Goal: Information Seeking & Learning: Learn about a topic

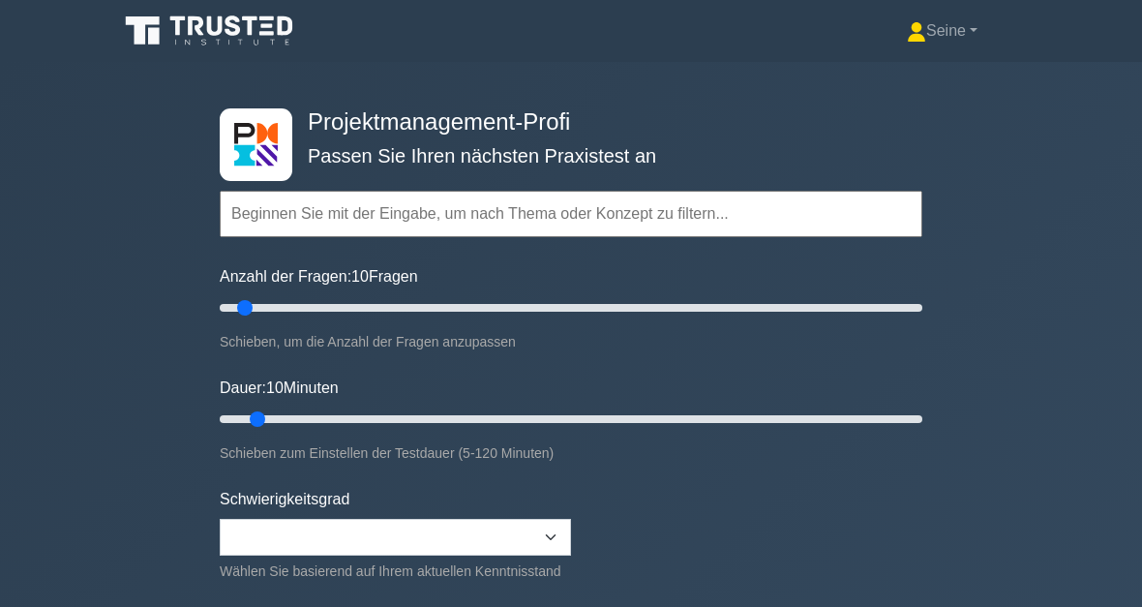
click at [316, 210] on input "text" at bounding box center [571, 214] width 702 height 46
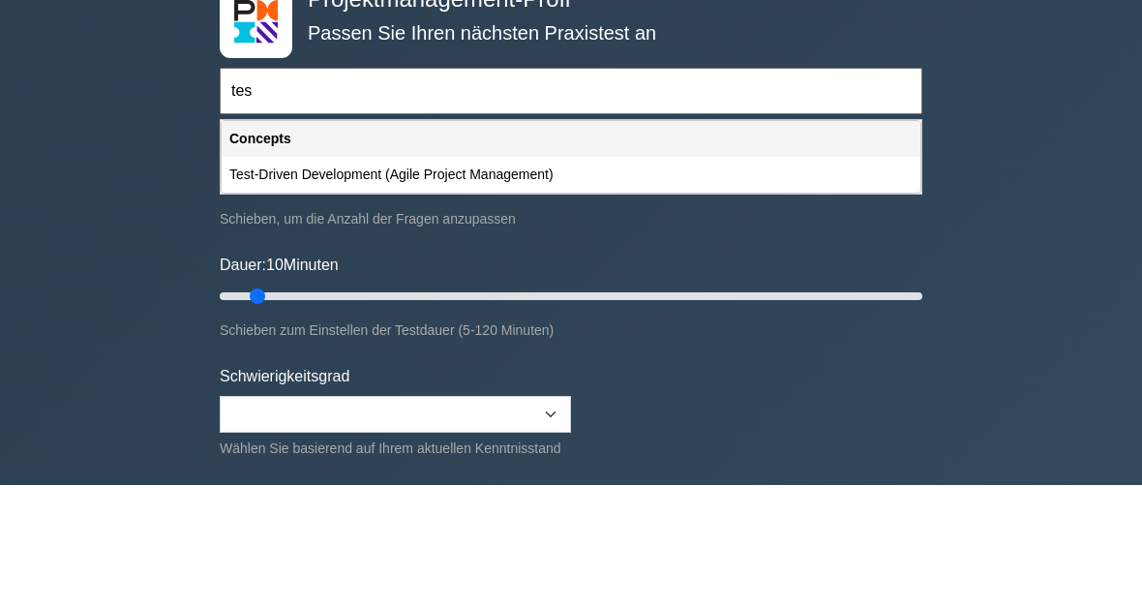
click at [543, 280] on div "Test-Driven Development (Agile Project Management)" at bounding box center [571, 298] width 699 height 36
type input "Test-Driven Development (Agile Project Management)"
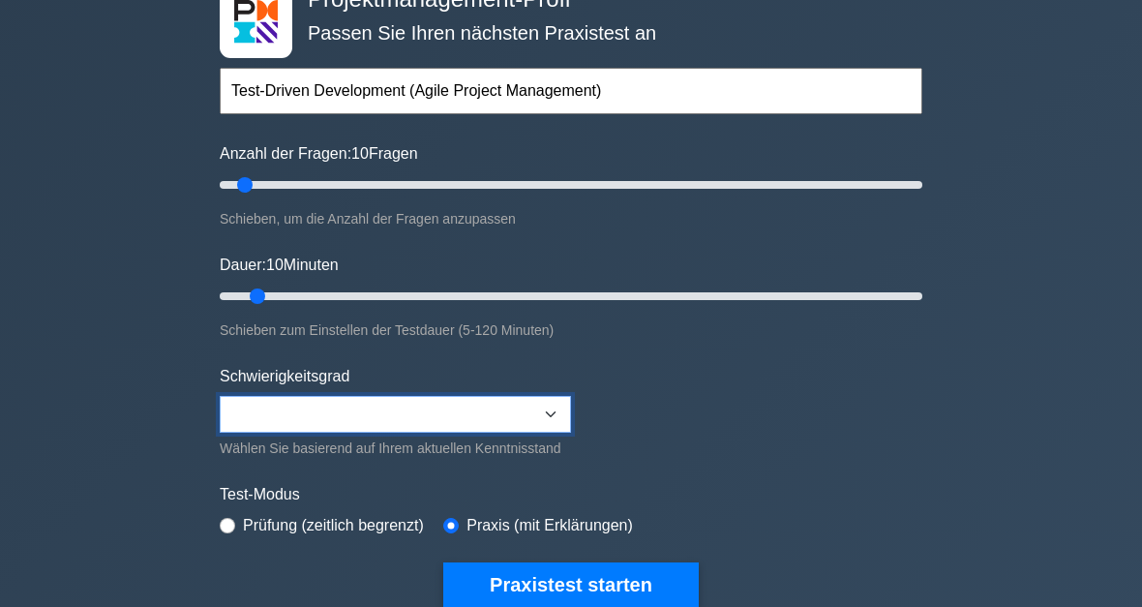
click at [551, 424] on select "Beginner Intermediate Expert" at bounding box center [395, 415] width 351 height 37
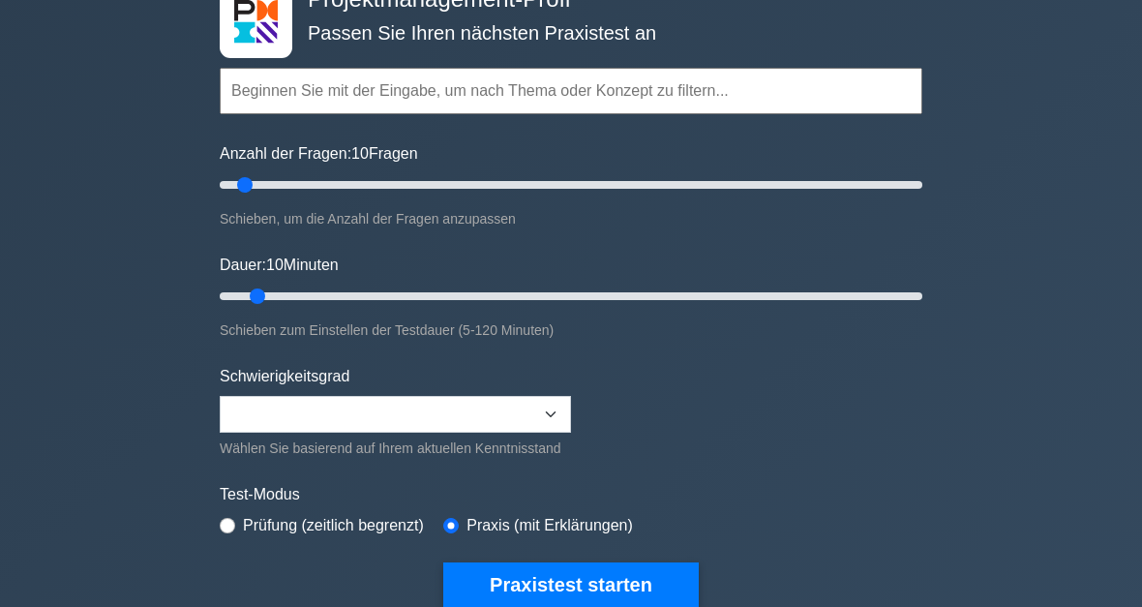
type input "15"
click at [301, 298] on input "Dauer: 10 Minuten" at bounding box center [571, 295] width 702 height 23
click at [633, 606] on button "Praxistest starten" at bounding box center [570, 584] width 255 height 45
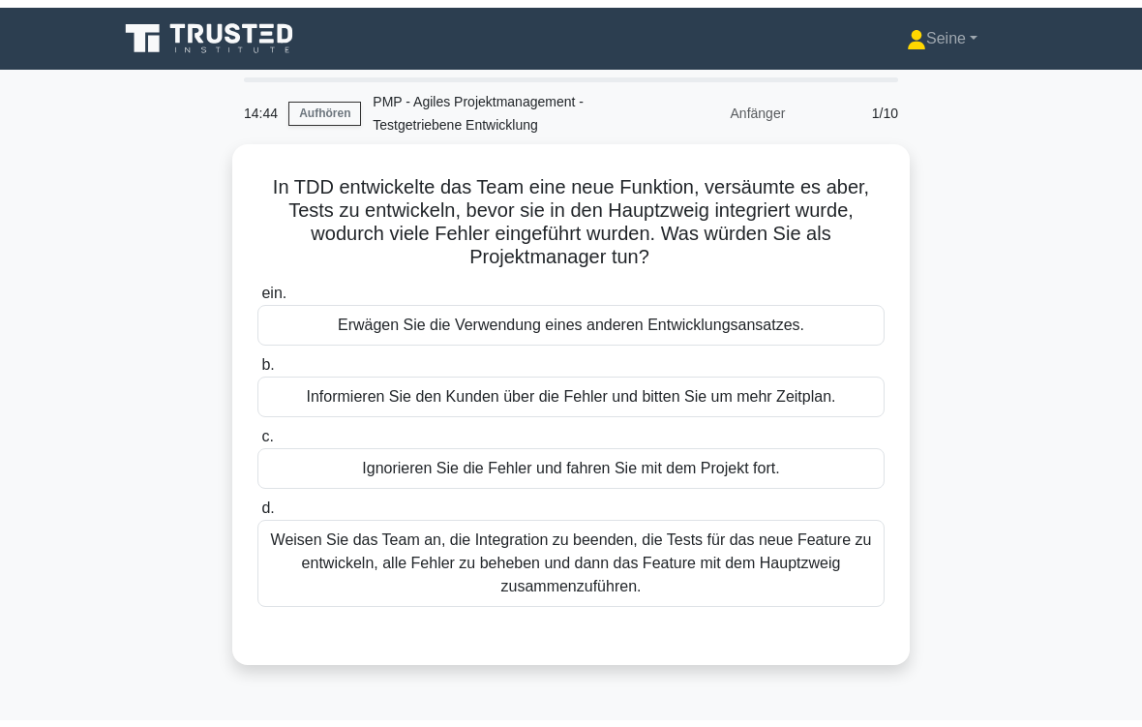
scroll to position [51, 0]
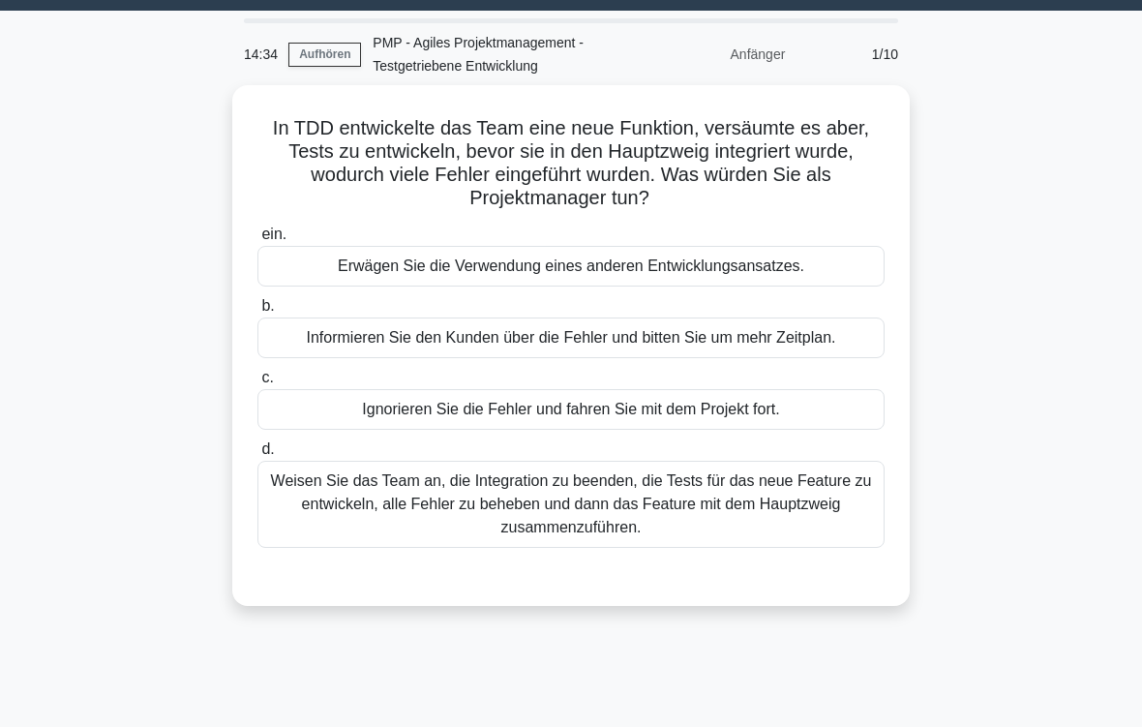
click at [772, 506] on div "Weisen Sie das Team an, die Integration zu beenden, die Tests für das neue Feat…" at bounding box center [570, 504] width 627 height 87
click at [257, 456] on input "d. Weisen Sie das Team an, die Integration zu beenden, die Tests für das neue F…" at bounding box center [257, 449] width 0 height 13
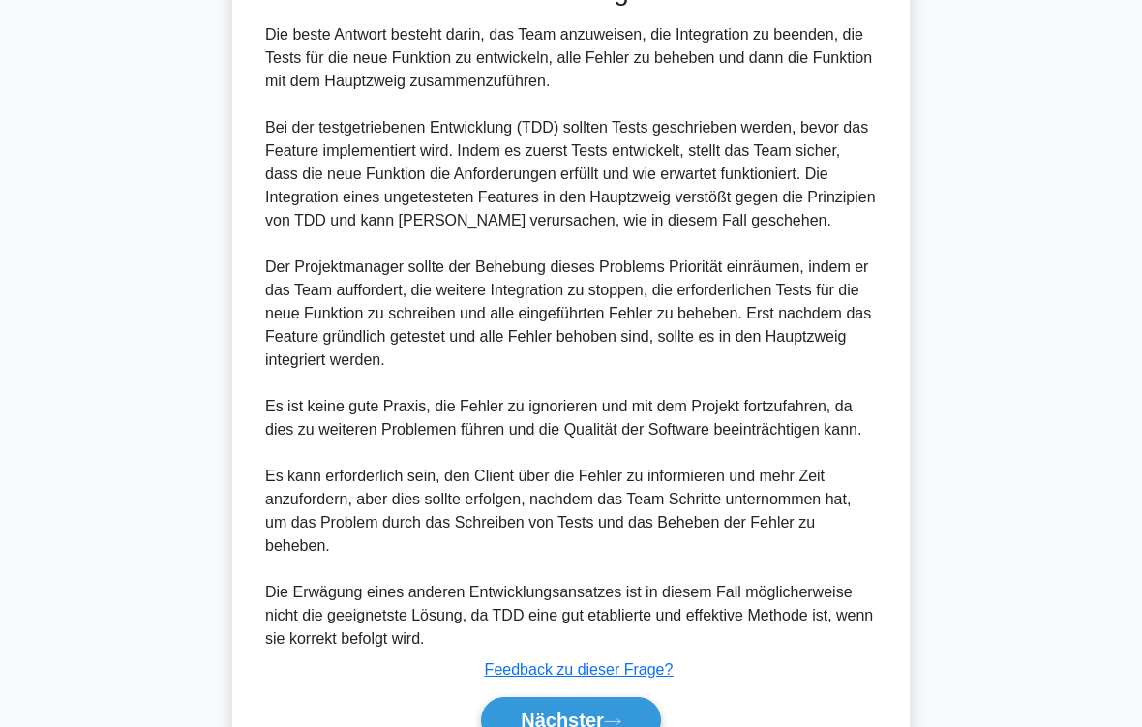
scroll to position [791, 0]
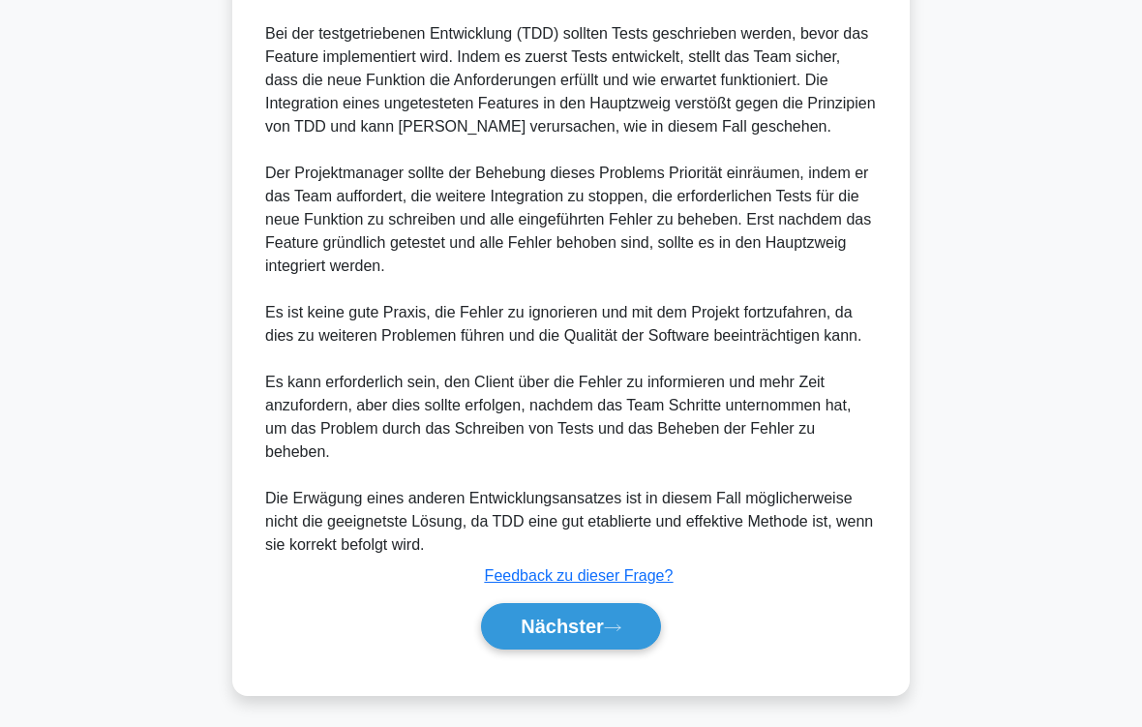
click at [611, 606] on icon at bounding box center [612, 627] width 17 height 11
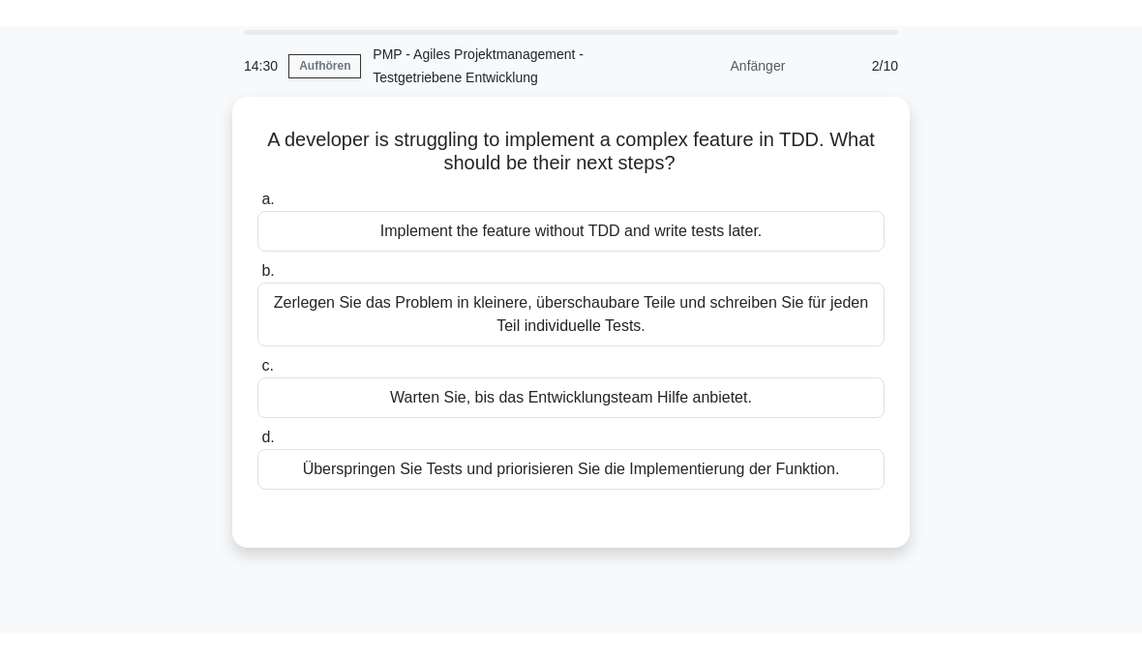
scroll to position [36, 0]
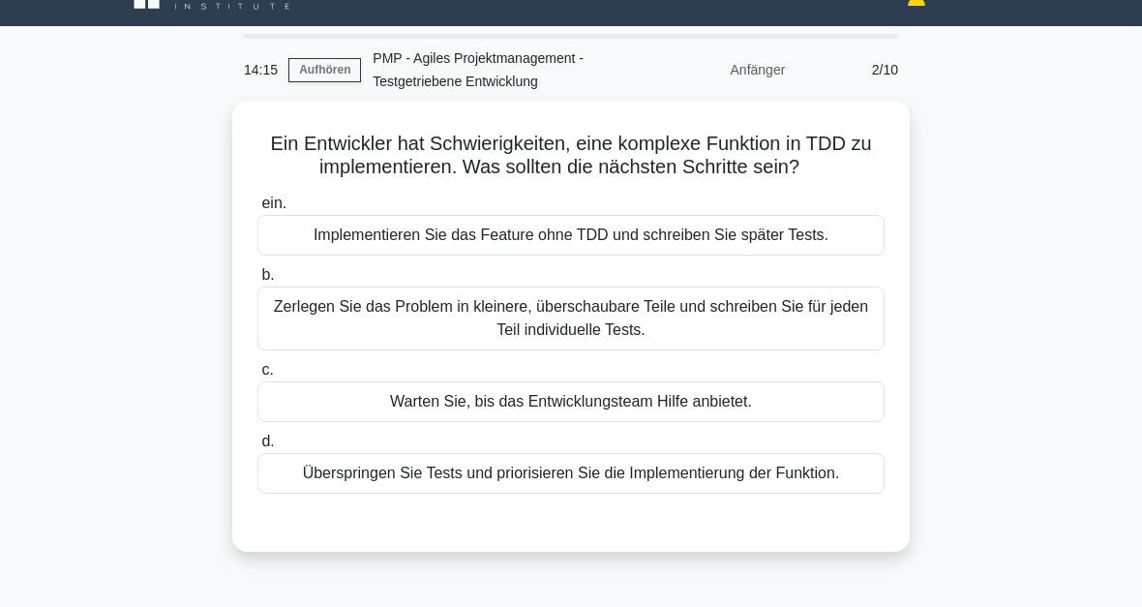
click at [719, 340] on div "Zerlegen Sie das Problem in kleinere, überschaubare Teile und schreiben Sie für…" at bounding box center [570, 318] width 627 height 64
click at [257, 282] on input "b. Zerlegen Sie das Problem in kleinere, überschaubare Teile und schreiben Sie …" at bounding box center [257, 275] width 0 height 13
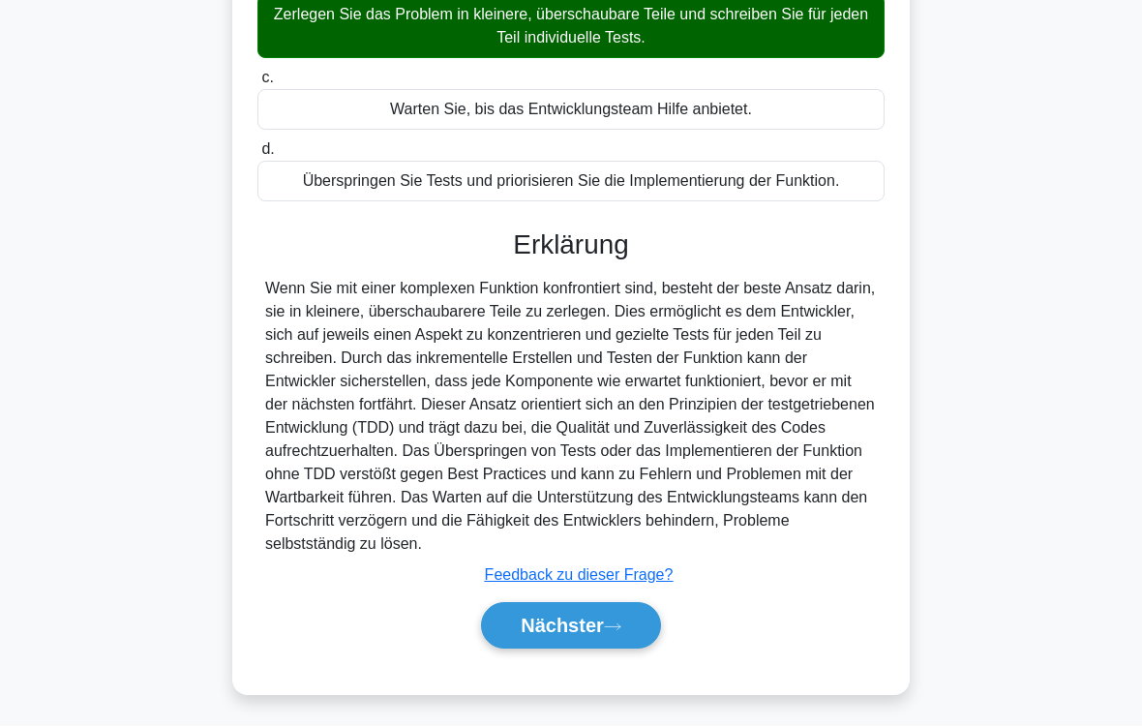
scroll to position [397, 0]
click at [628, 606] on button "Nächster" at bounding box center [571, 626] width 180 height 46
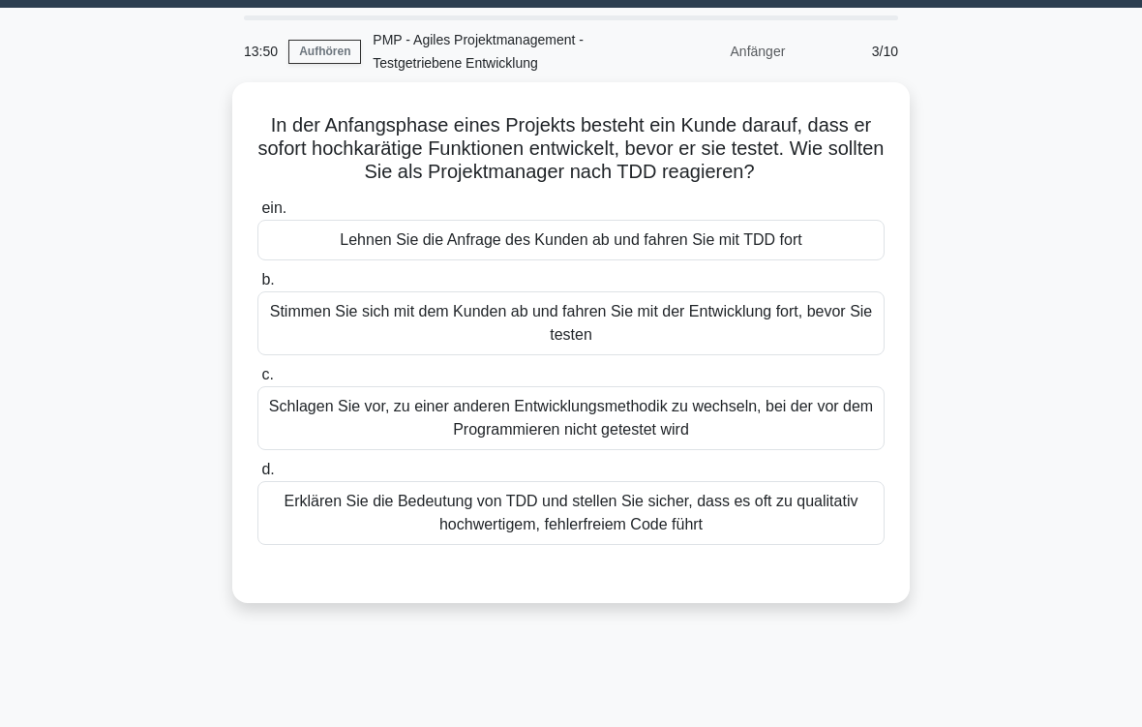
scroll to position [55, 0]
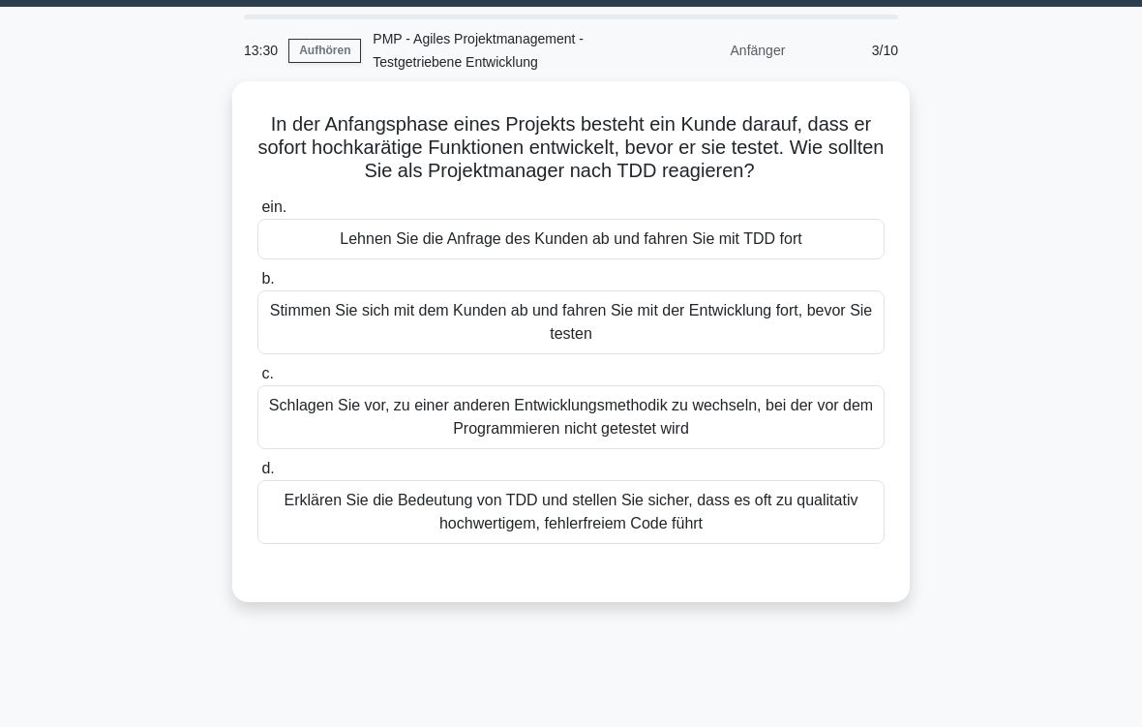
click at [579, 537] on div "Erklären Sie die Bedeutung von TDD und stellen Sie sicher, dass es oft zu quali…" at bounding box center [570, 512] width 627 height 64
click at [257, 475] on input "d. Erklären Sie die Bedeutung von TDD und stellen Sie sicher, dass es oft zu qu…" at bounding box center [257, 468] width 0 height 13
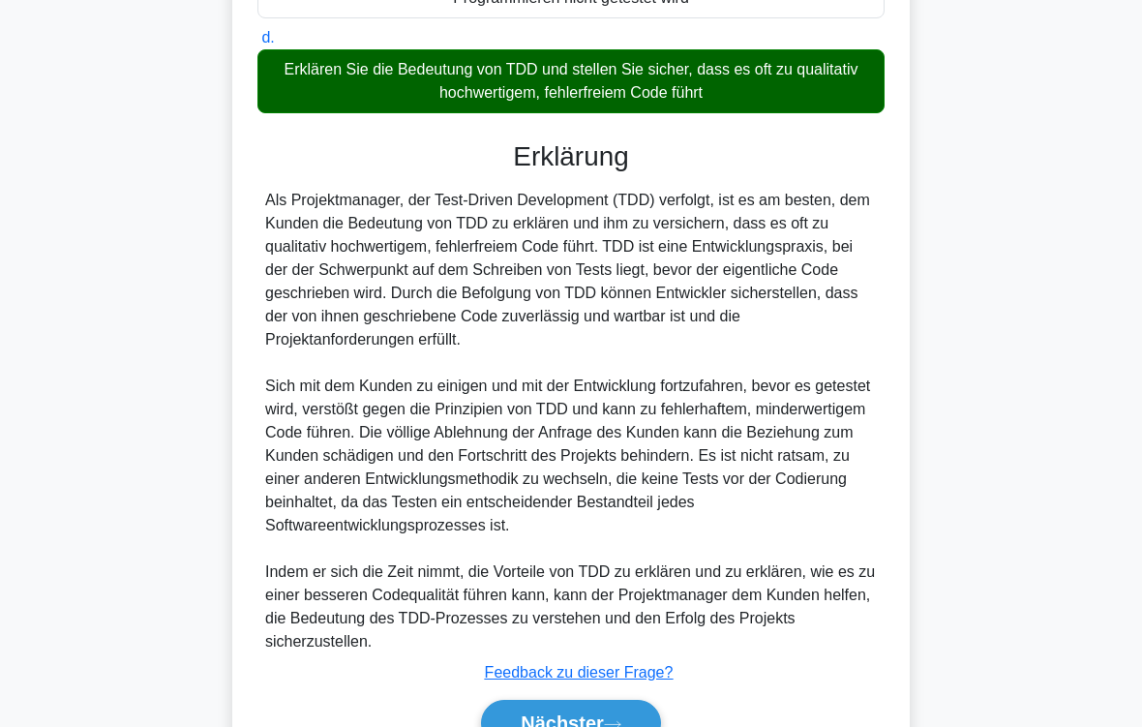
scroll to position [652, 0]
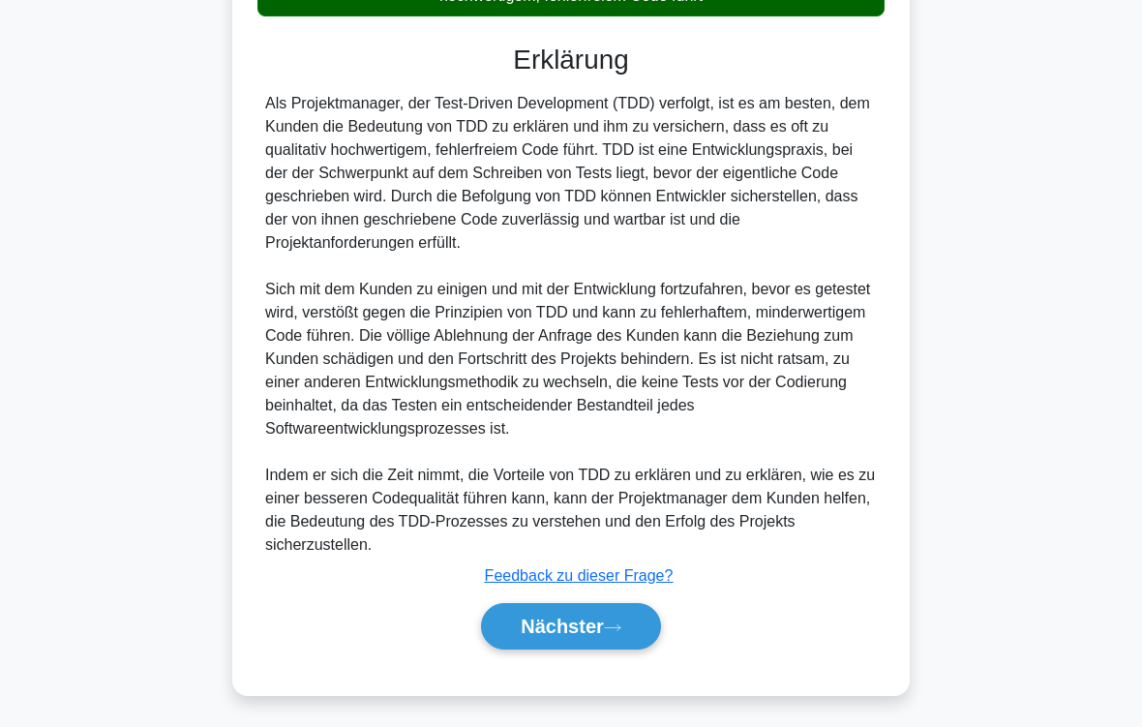
click at [609, 606] on icon at bounding box center [612, 627] width 17 height 11
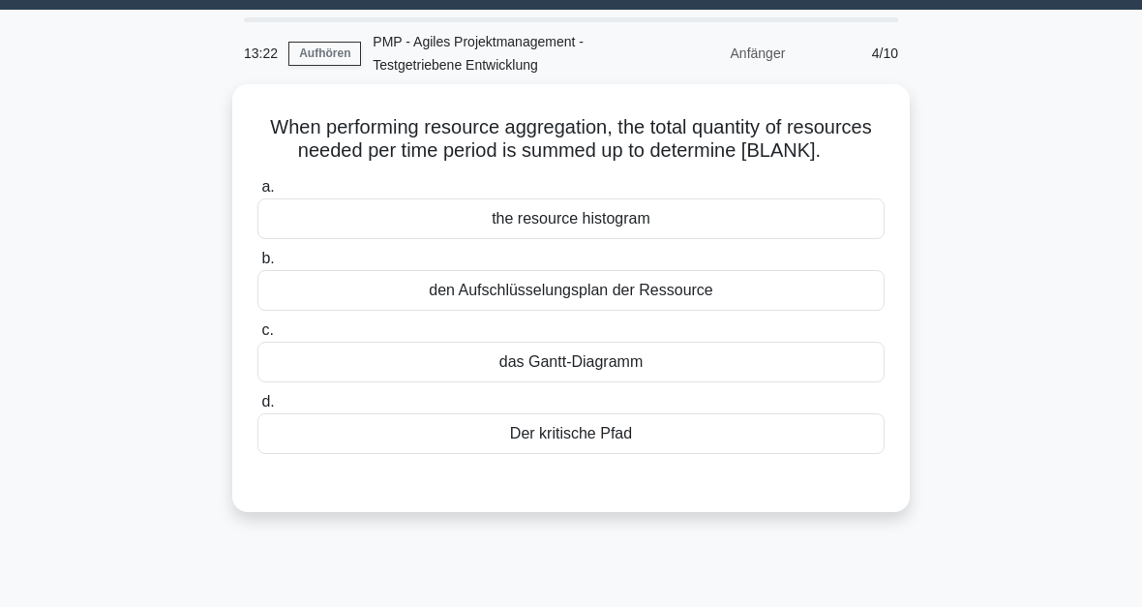
scroll to position [0, 0]
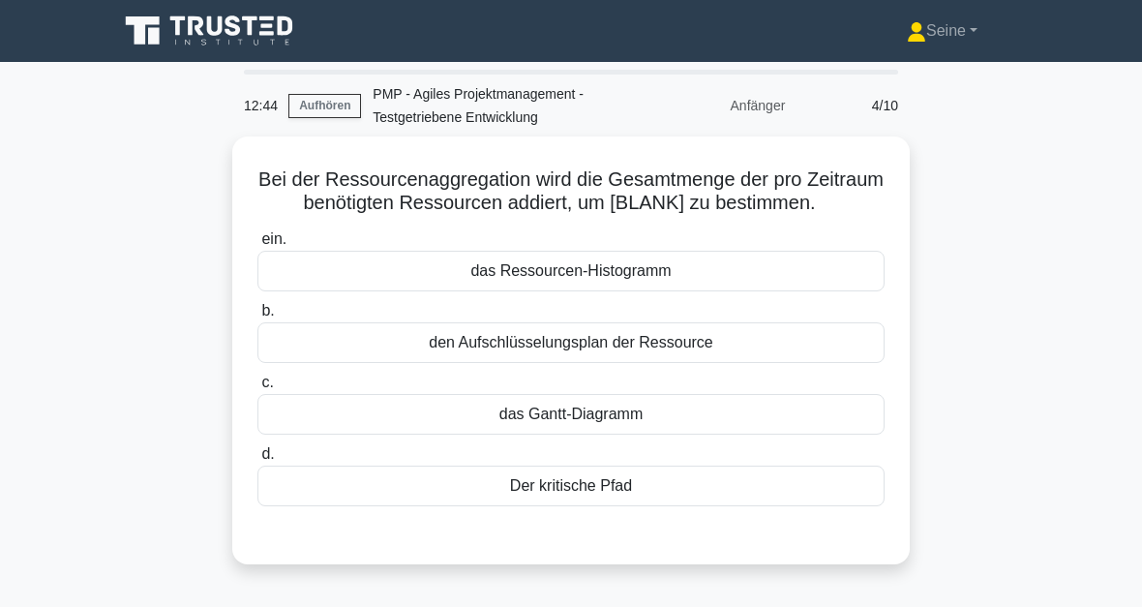
click at [696, 363] on div "den Aufschlüsselungsplan der Ressource" at bounding box center [570, 342] width 627 height 41
click at [257, 317] on input "b. den Aufschlüsselungsplan der Ressource" at bounding box center [257, 311] width 0 height 13
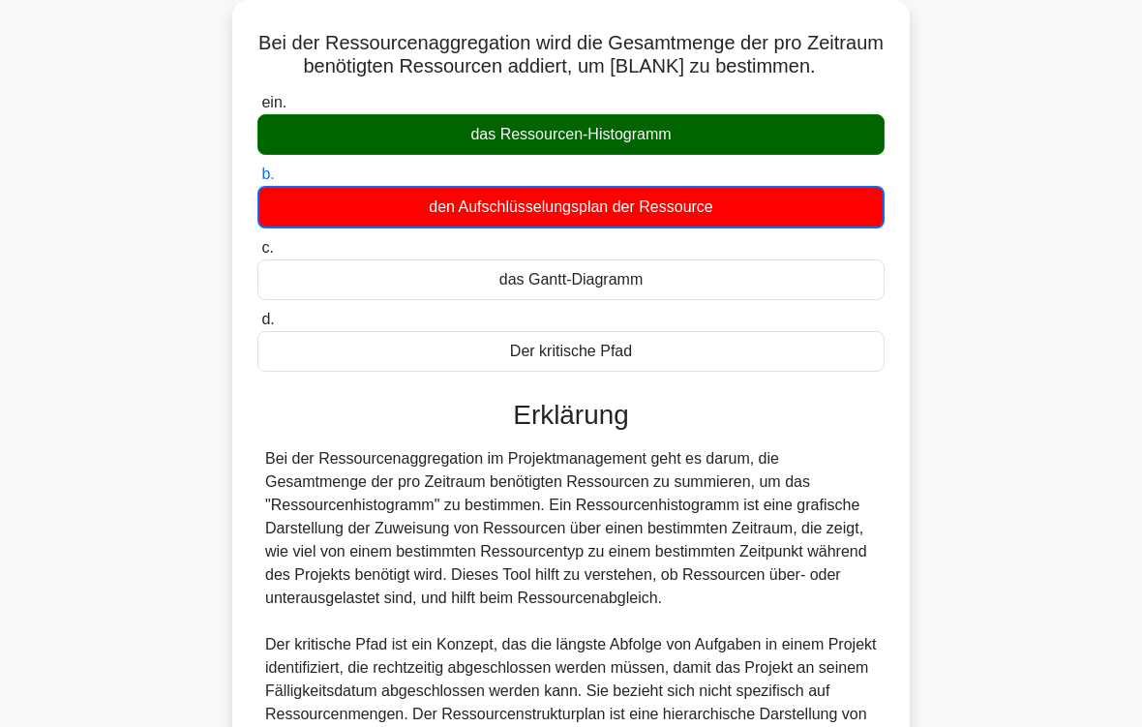
scroll to position [468, 0]
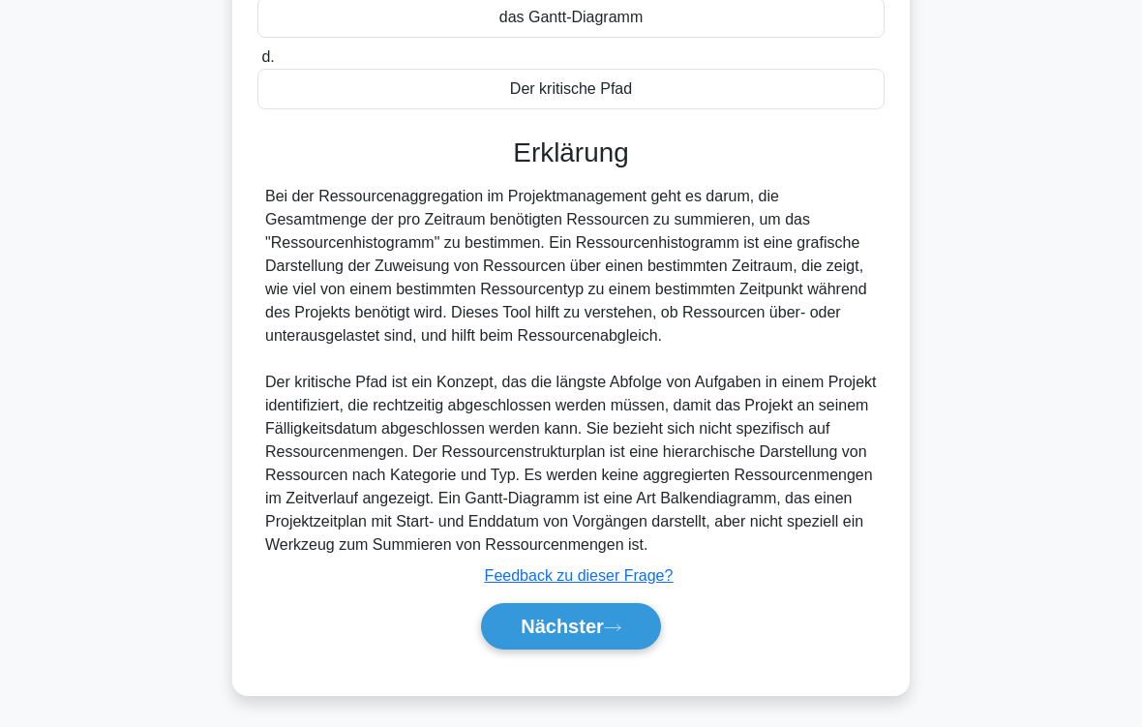
click at [620, 606] on icon at bounding box center [612, 627] width 15 height 6
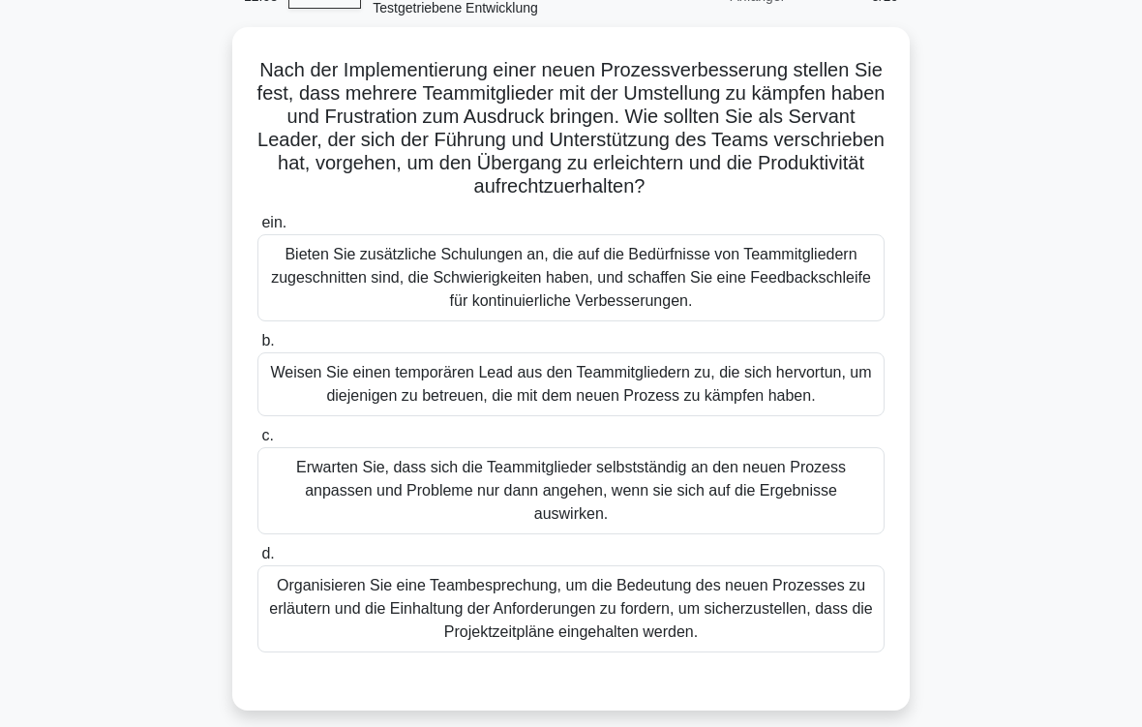
scroll to position [134, 0]
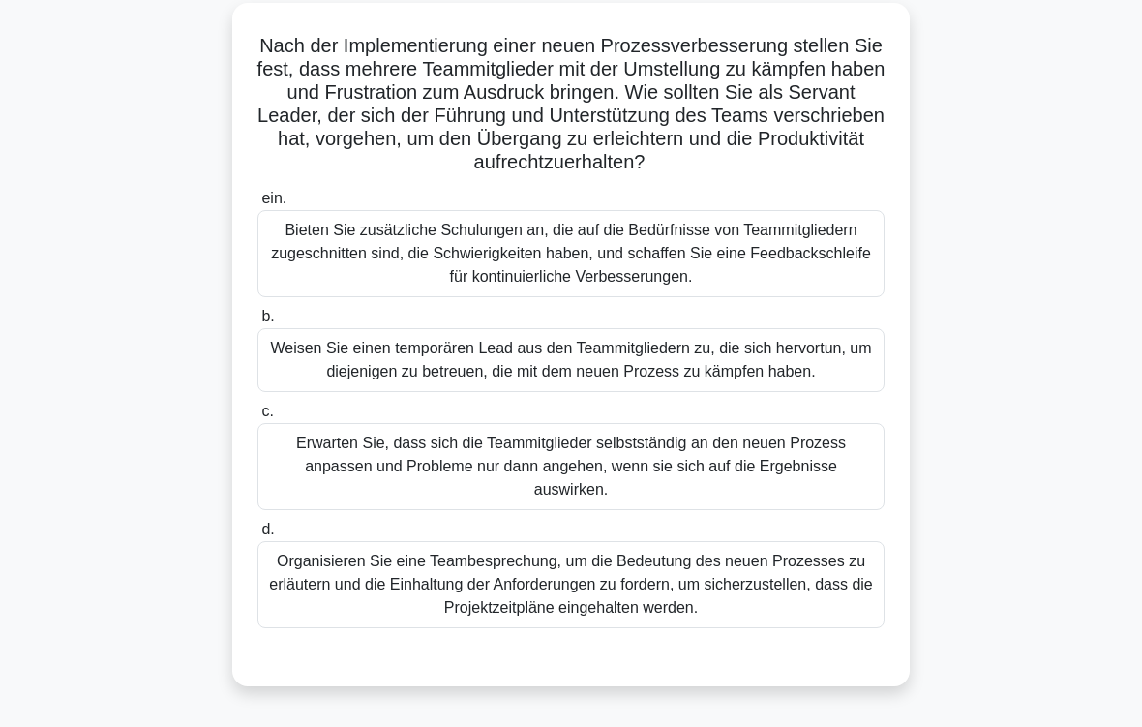
click at [671, 284] on div "Bieten Sie zusätzliche Schulungen an, die auf die Bedürfnisse von Teammitgliede…" at bounding box center [570, 253] width 627 height 87
click at [257, 205] on input "ein. Bieten Sie zusätzliche Schulungen an, die auf die Bedürfnisse von Teammitg…" at bounding box center [257, 199] width 0 height 13
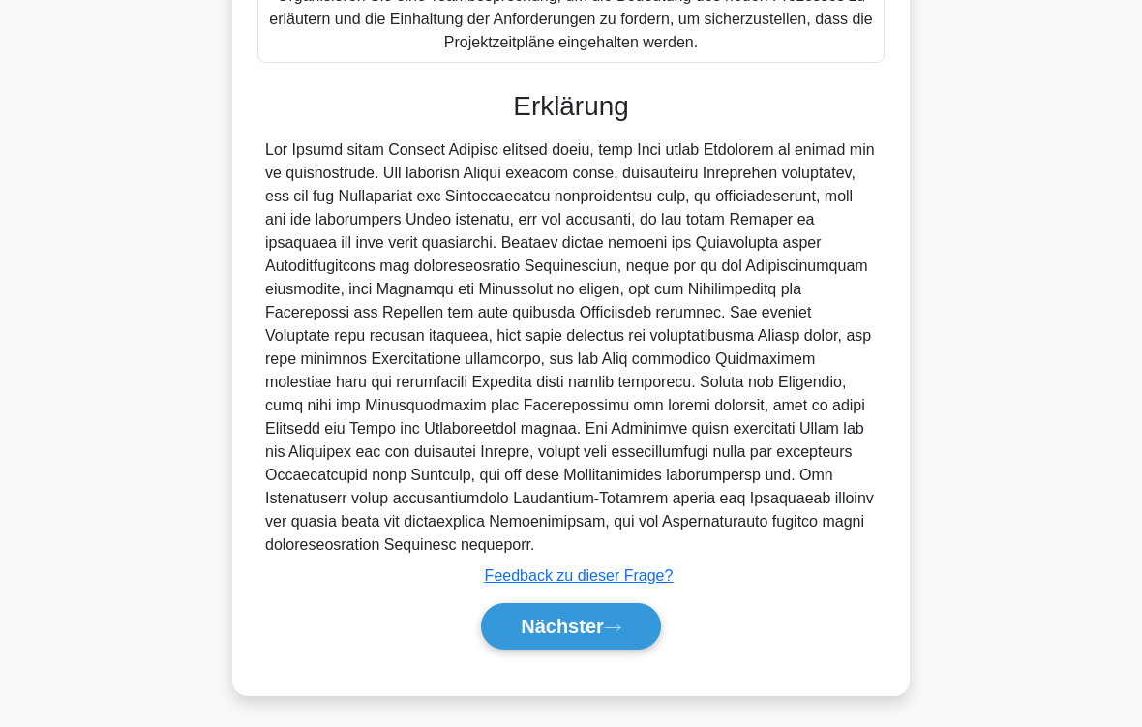
scroll to position [815, 0]
click at [608, 606] on button "Nächster" at bounding box center [571, 626] width 180 height 46
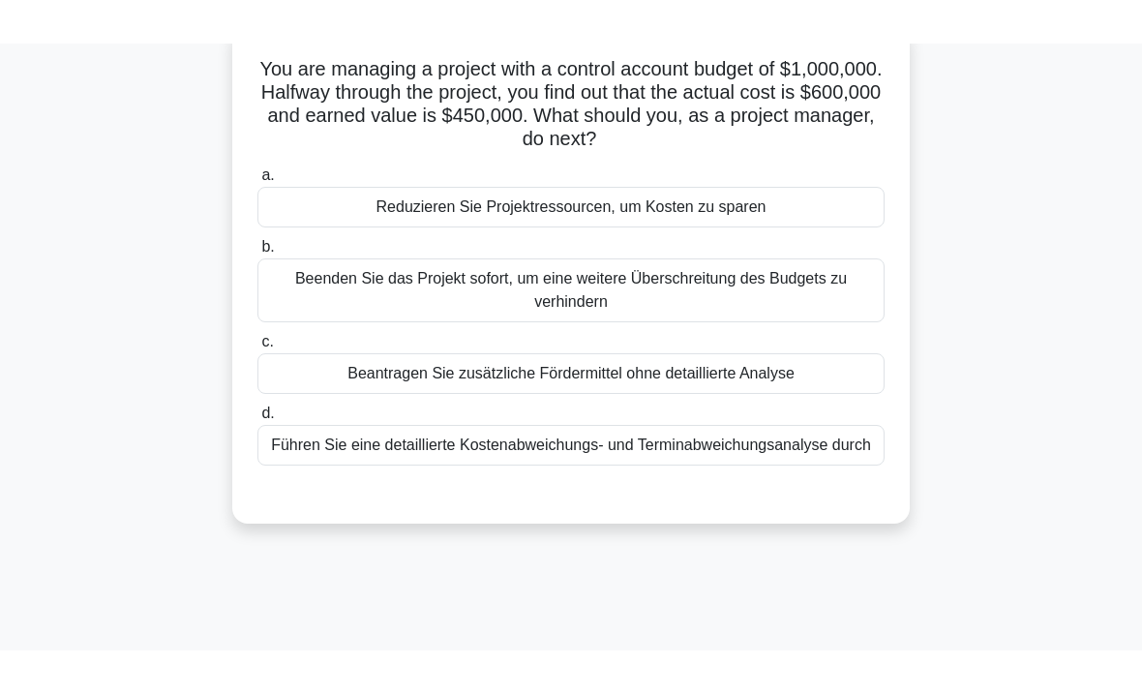
scroll to position [143, 0]
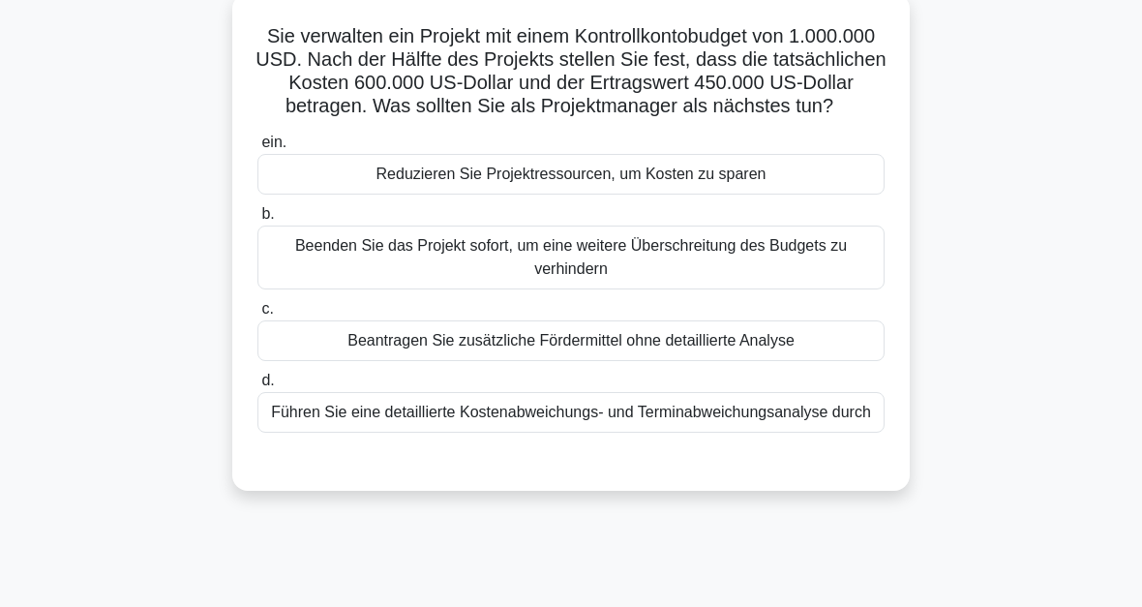
click at [609, 432] on div "Führen Sie eine detaillierte Kostenabweichungs- und Terminabweichungsanalyse du…" at bounding box center [570, 412] width 627 height 41
click at [257, 387] on input "d. Führen Sie eine detaillierte Kostenabweichungs- und Terminabweichungsanalyse…" at bounding box center [257, 380] width 0 height 13
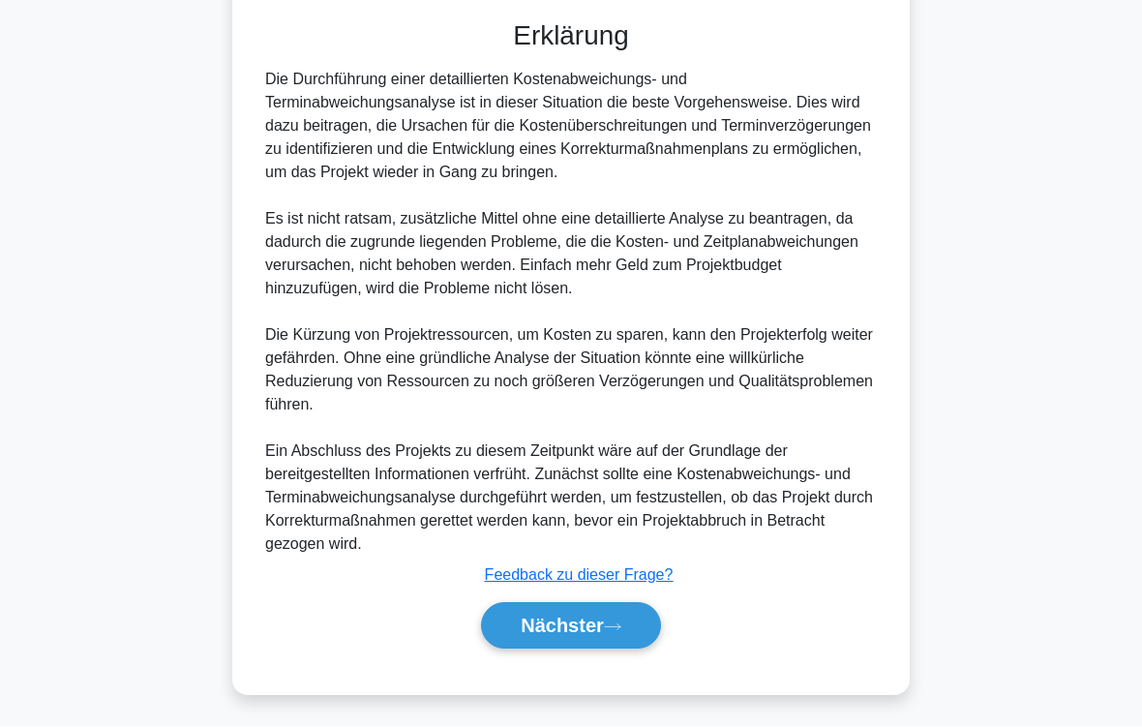
scroll to position [652, 0]
click at [596, 606] on font "Nächster" at bounding box center [561, 625] width 83 height 21
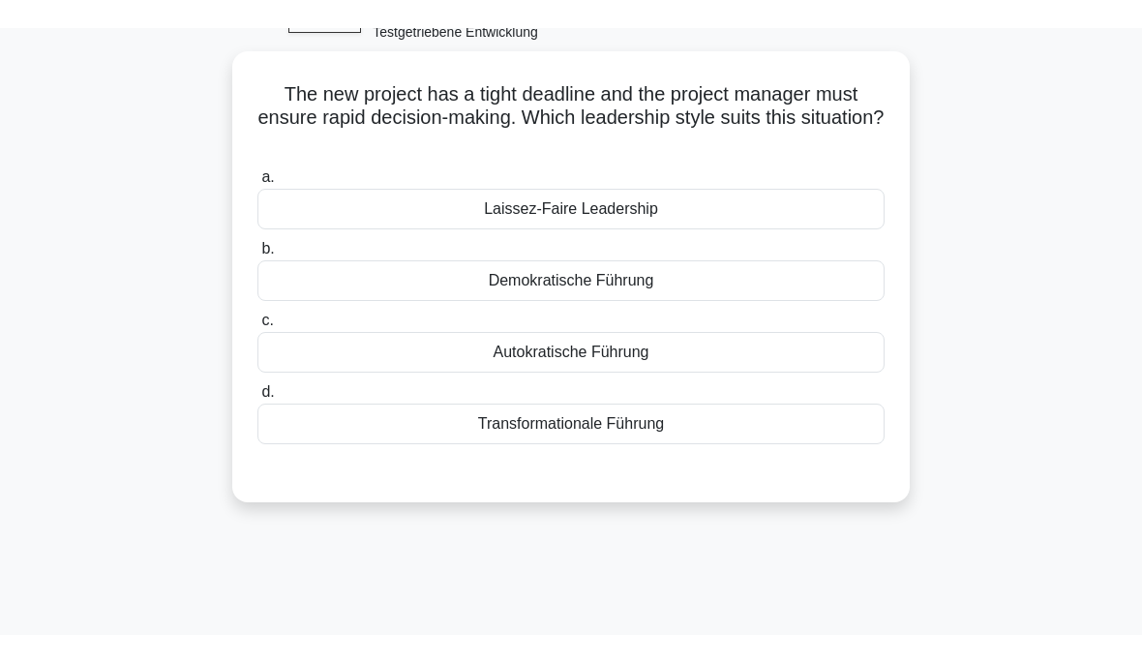
scroll to position [85, 0]
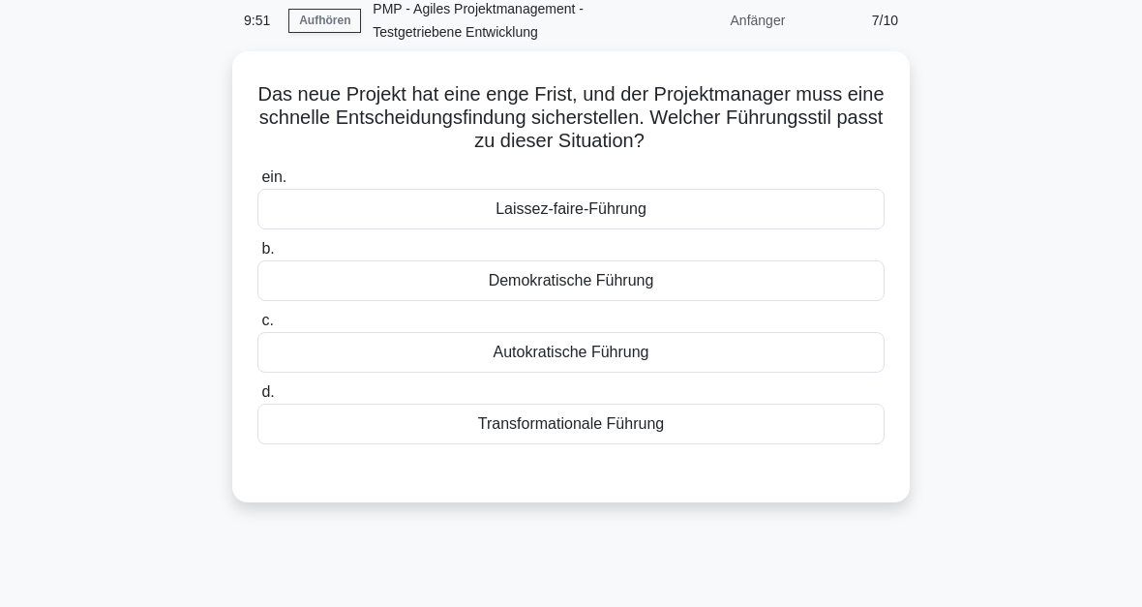
click at [661, 352] on div "Autokratische Führung" at bounding box center [570, 352] width 627 height 41
click at [257, 327] on input "c. Autokratische Führung" at bounding box center [257, 320] width 0 height 13
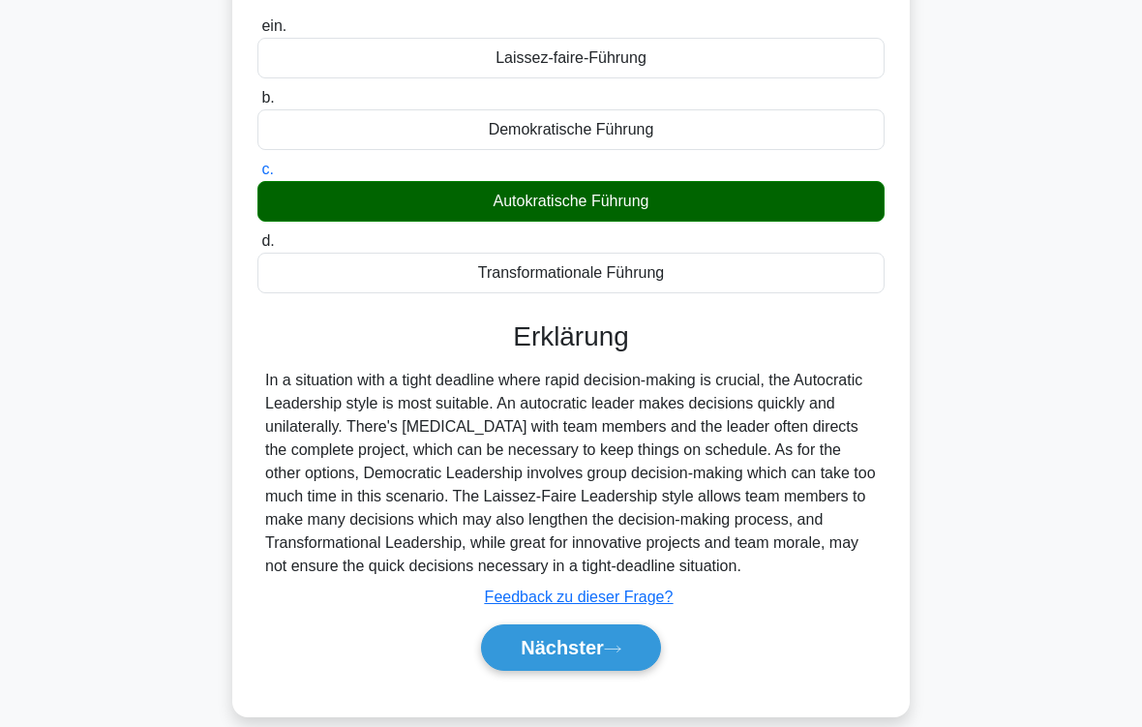
scroll to position [318, 0]
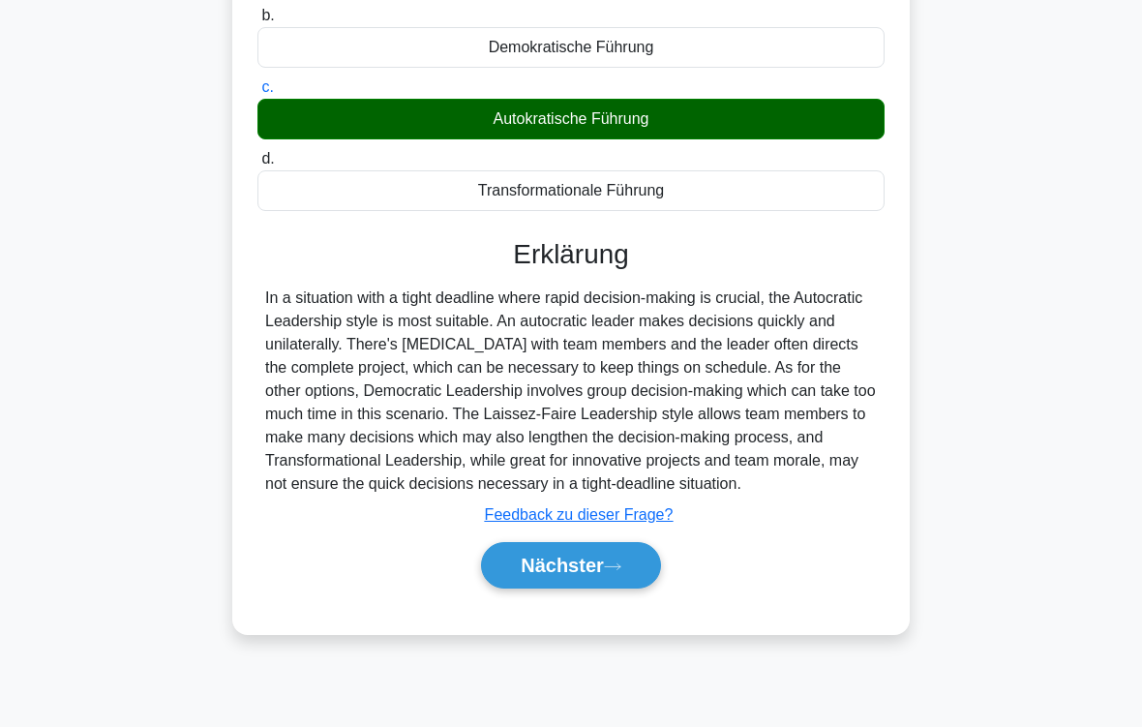
click at [601, 576] on font "Nächster" at bounding box center [561, 564] width 83 height 21
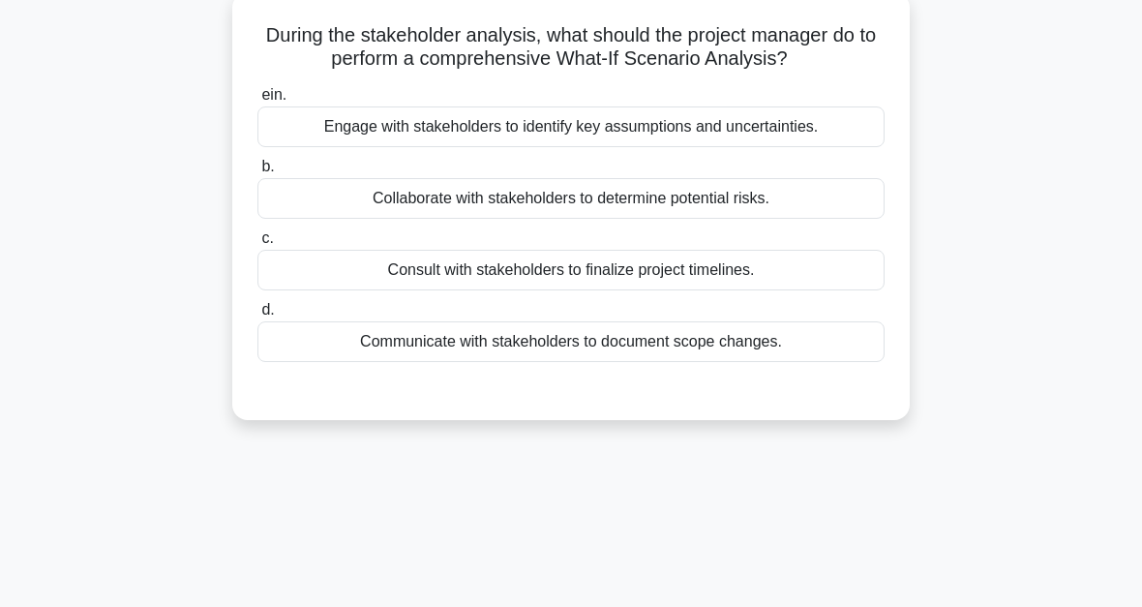
scroll to position [89, 0]
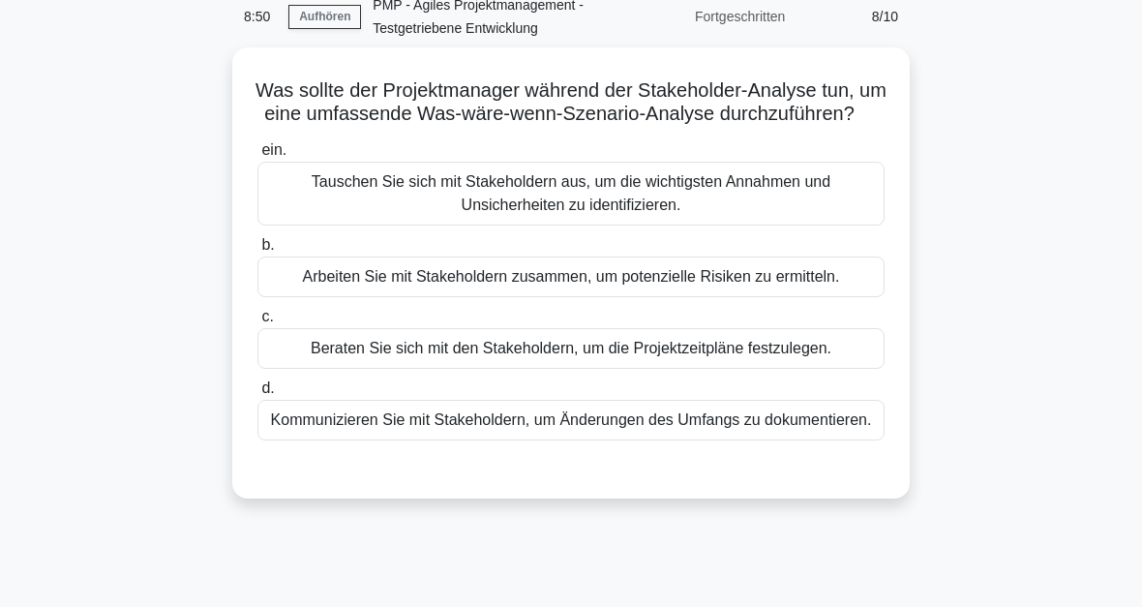
click at [627, 215] on div "Tauschen Sie sich mit Stakeholdern aus, um die wichtigsten Annahmen und Unsiche…" at bounding box center [570, 194] width 627 height 64
click at [257, 157] on input "ein. Tauschen Sie sich mit Stakeholdern aus, um die wichtigsten Annahmen und Un…" at bounding box center [257, 150] width 0 height 13
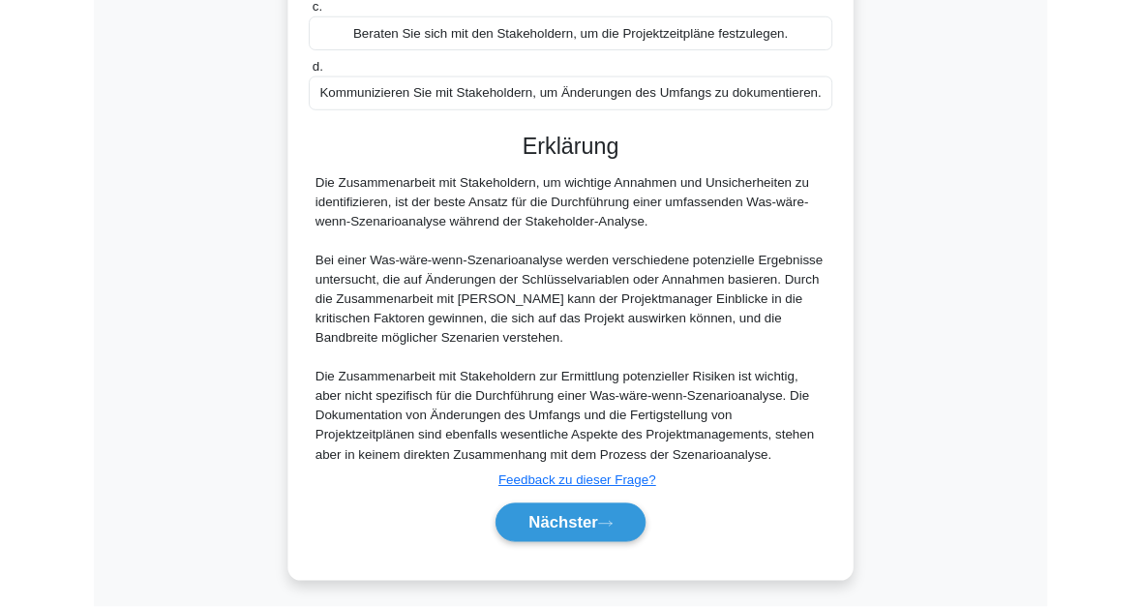
scroll to position [656, 0]
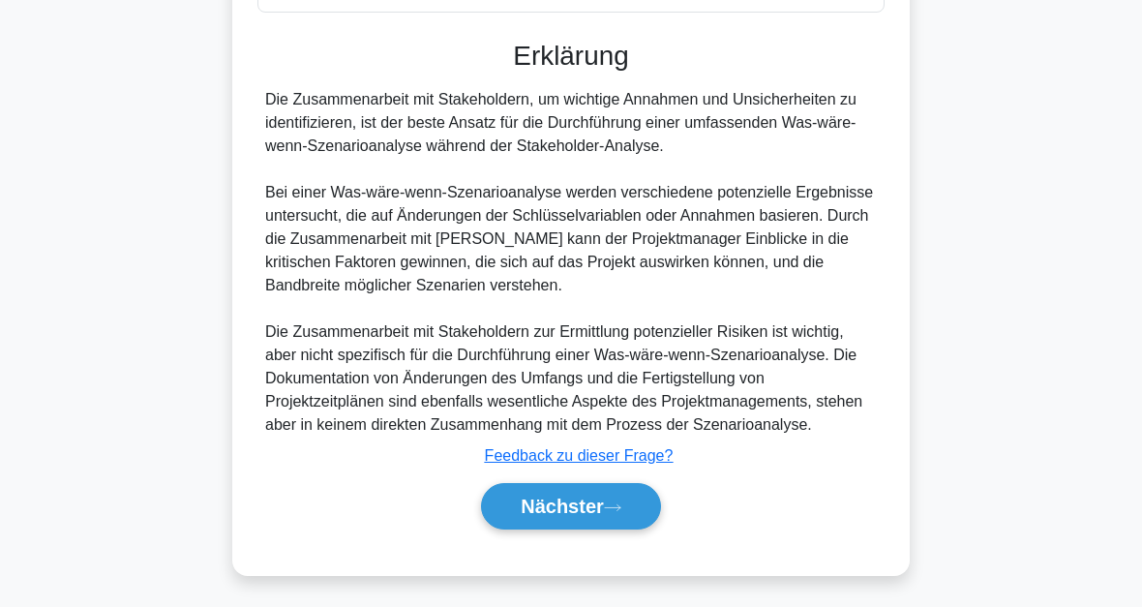
click at [595, 502] on font "Nächster" at bounding box center [561, 505] width 83 height 21
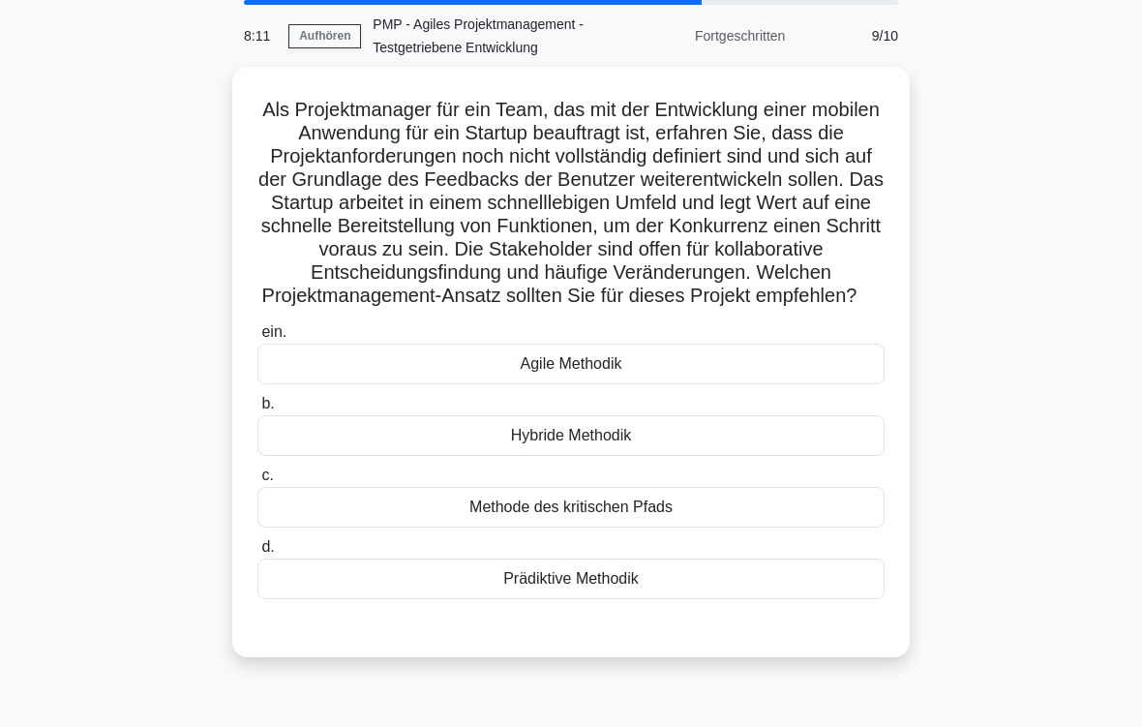
scroll to position [74, 0]
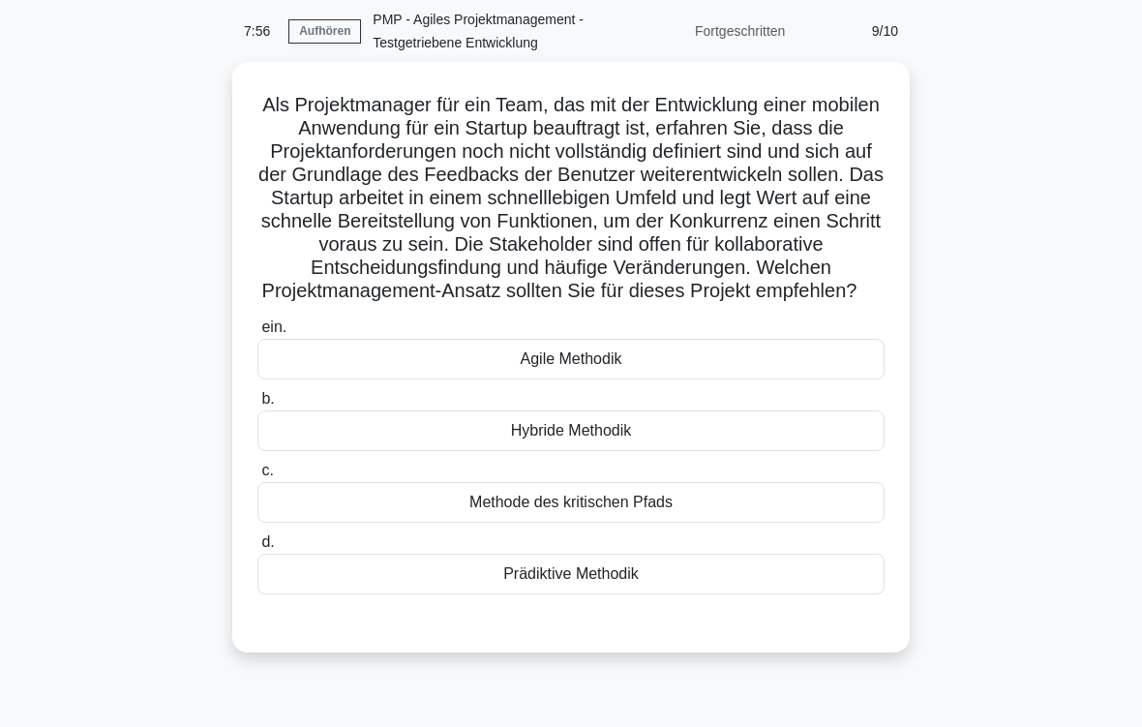
click at [639, 379] on div "Agile Methodik" at bounding box center [570, 359] width 627 height 41
click at [257, 334] on input "ein. Agile Methodik" at bounding box center [257, 327] width 0 height 13
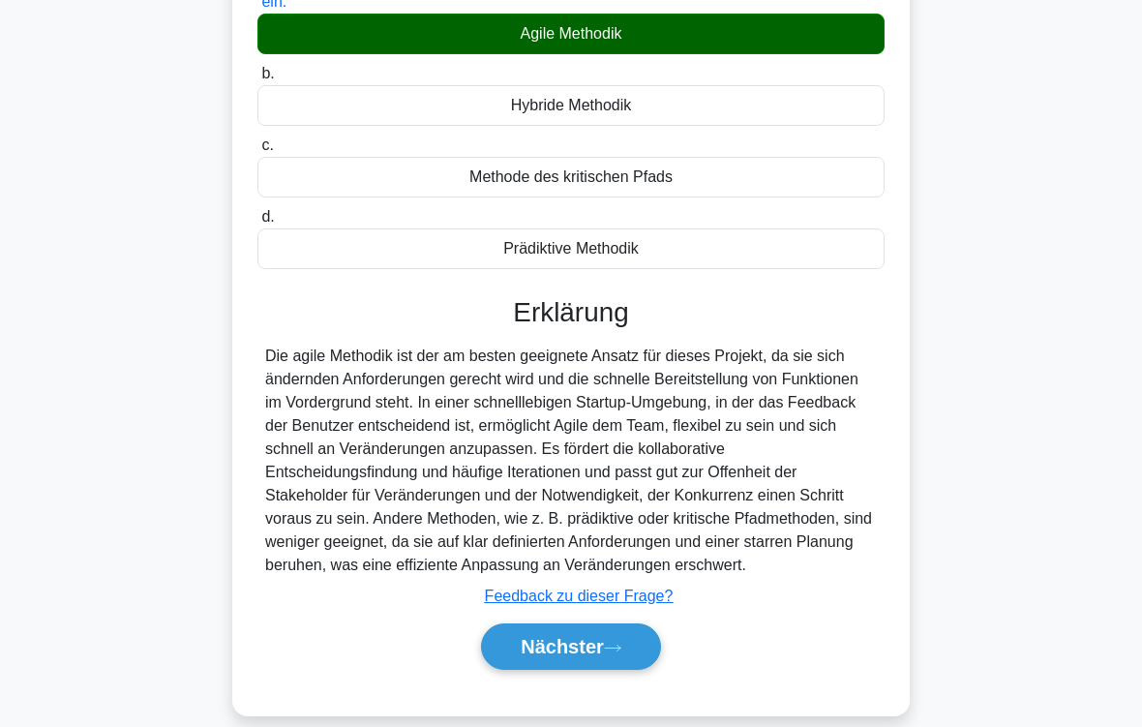
scroll to position [513, 0]
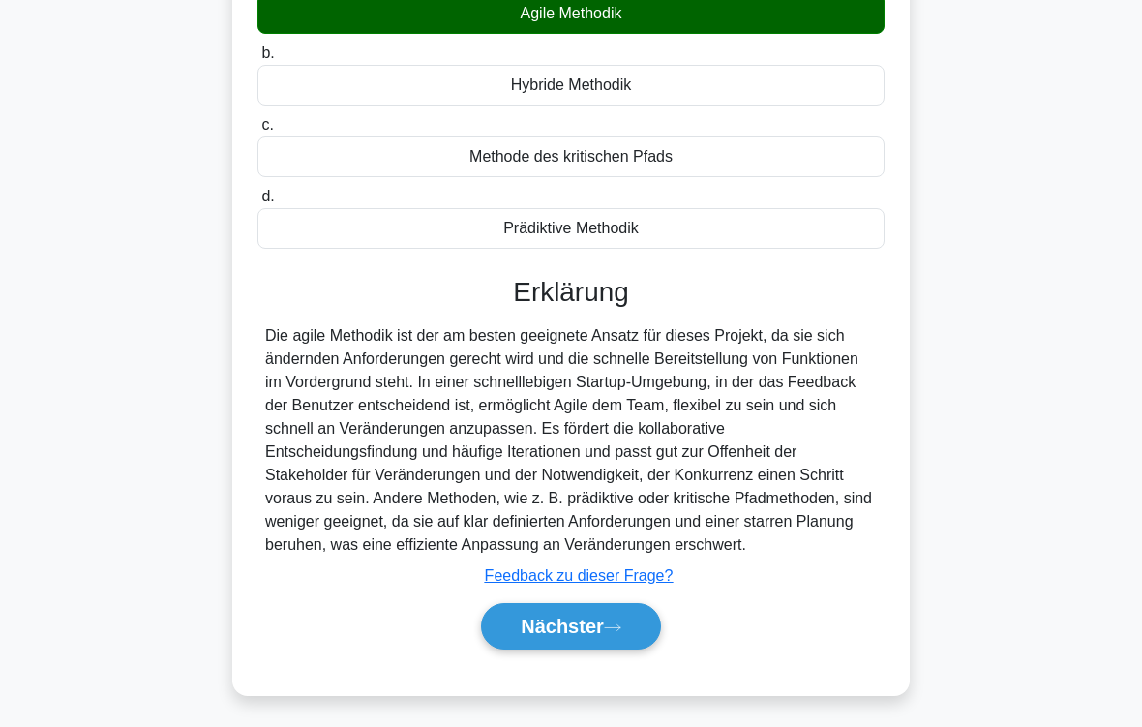
click at [639, 625] on button "Nächster" at bounding box center [571, 626] width 180 height 46
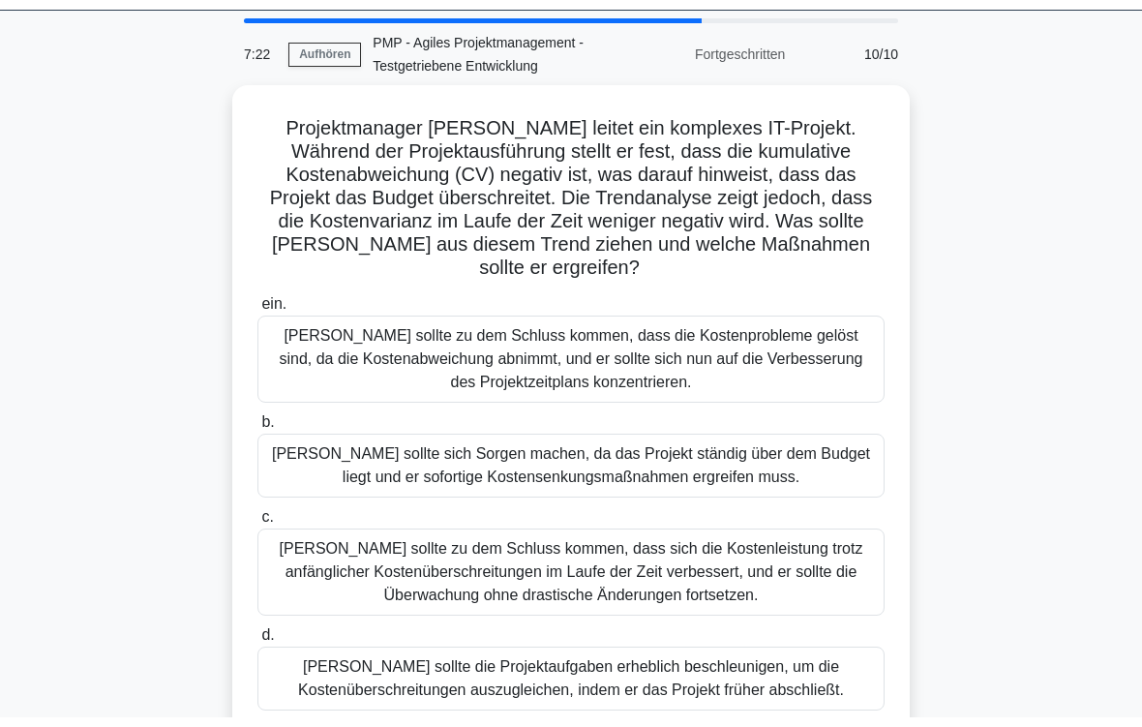
scroll to position [74, 0]
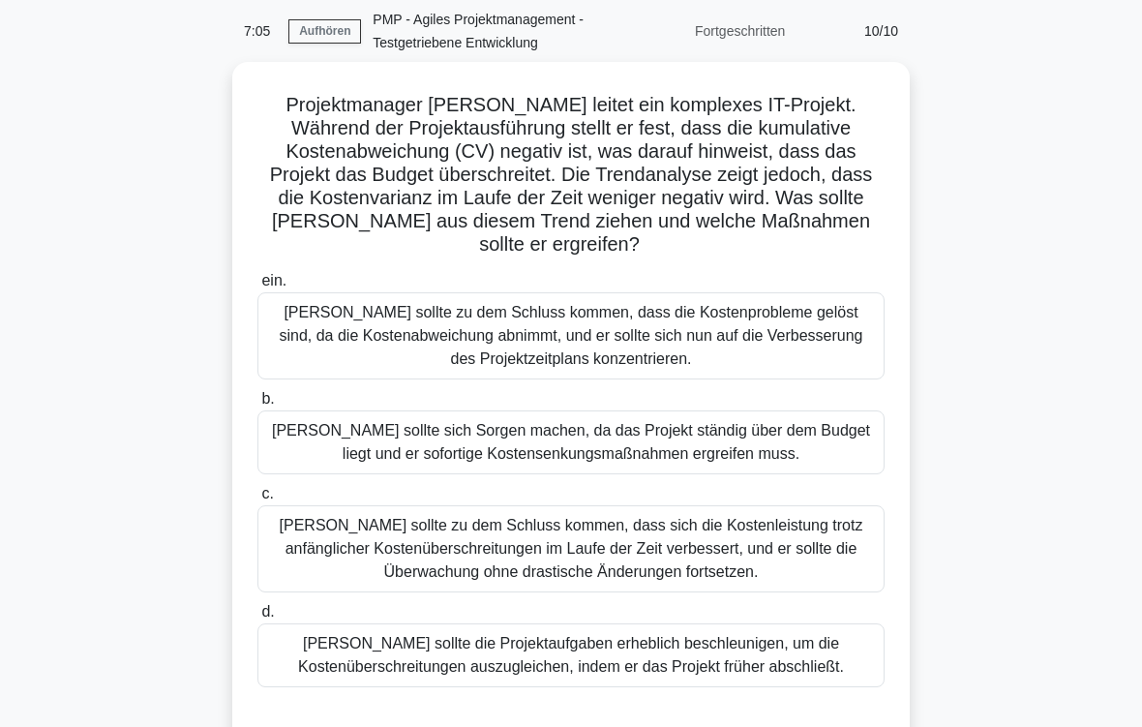
click at [813, 548] on div "[PERSON_NAME] sollte zu dem Schluss kommen, dass sich die Kostenleistung trotz …" at bounding box center [570, 548] width 627 height 87
click at [257, 500] on input "c. [PERSON_NAME] sollte zu dem Schluss kommen, dass sich die Kostenleistung tro…" at bounding box center [257, 494] width 0 height 13
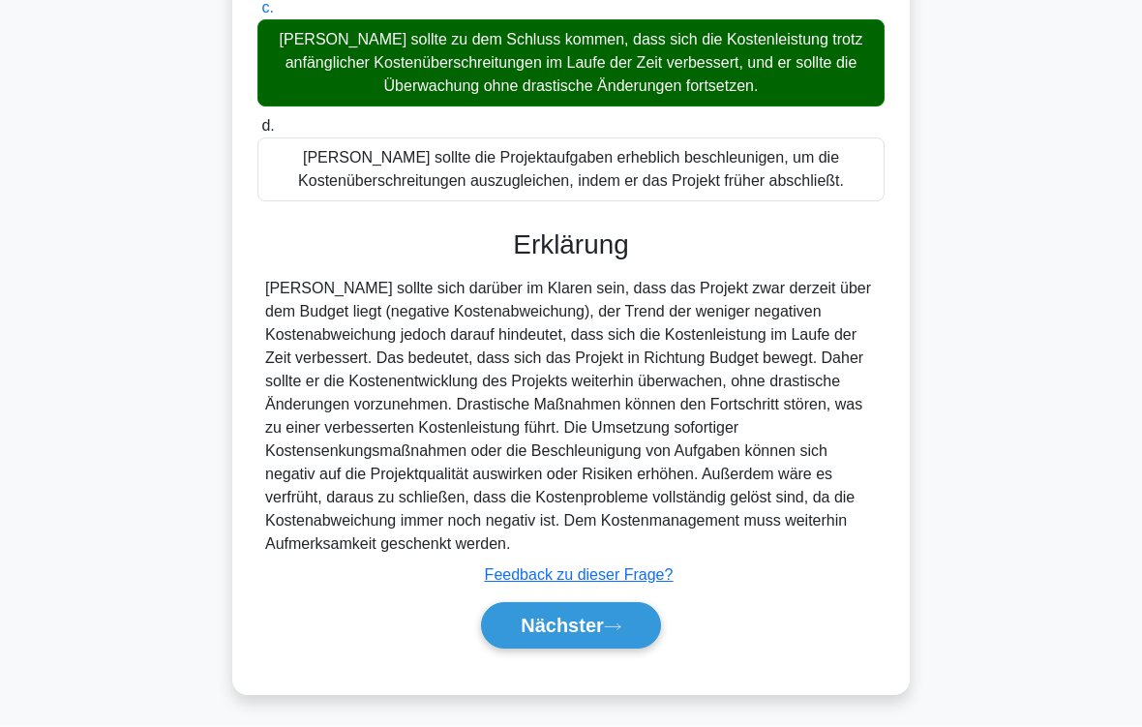
scroll to position [606, 0]
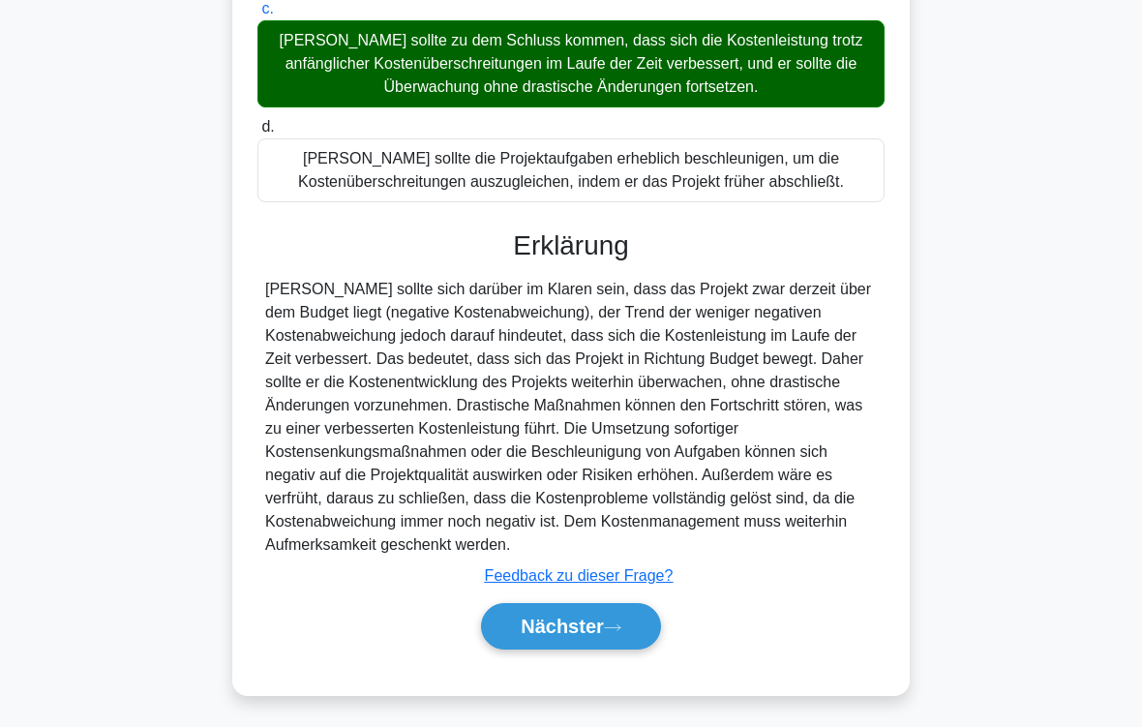
click at [566, 615] on font "Nächster" at bounding box center [561, 625] width 83 height 21
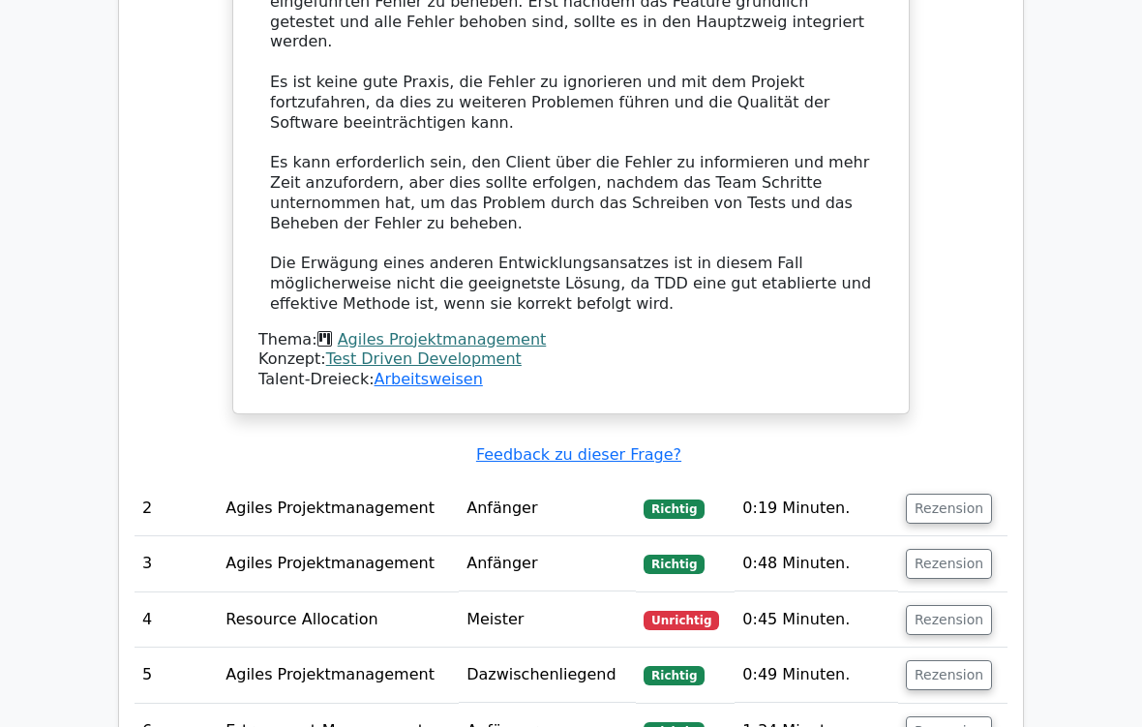
scroll to position [1928, 0]
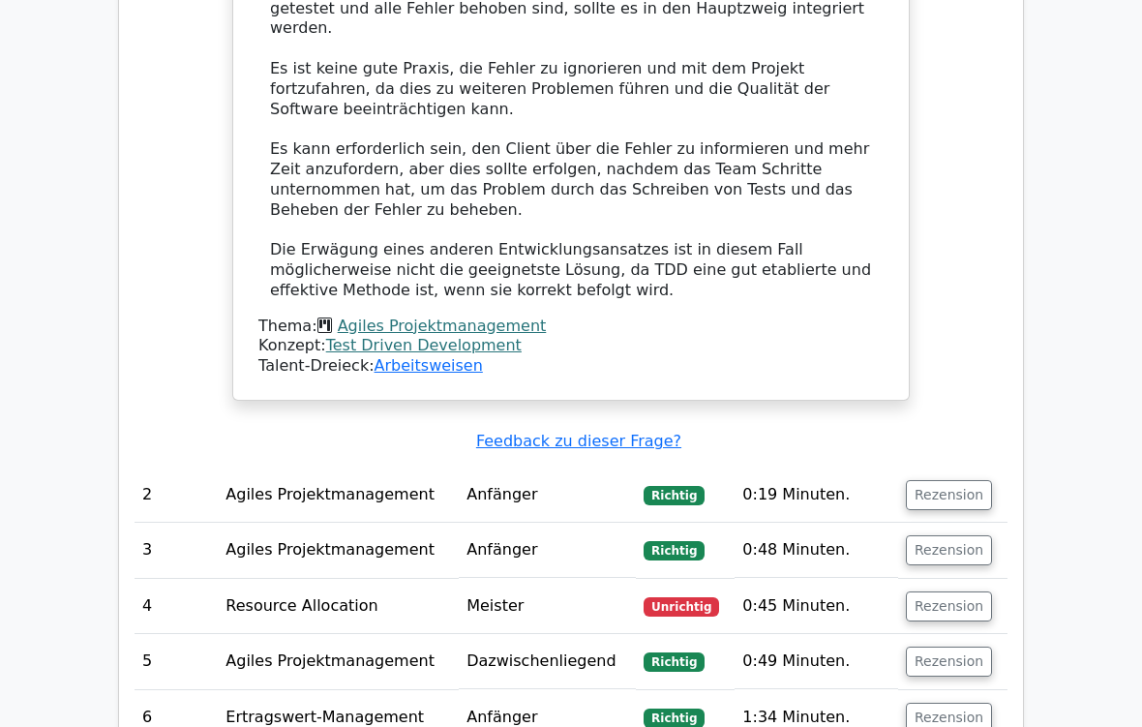
click at [954, 592] on button "Rezension" at bounding box center [949, 607] width 86 height 30
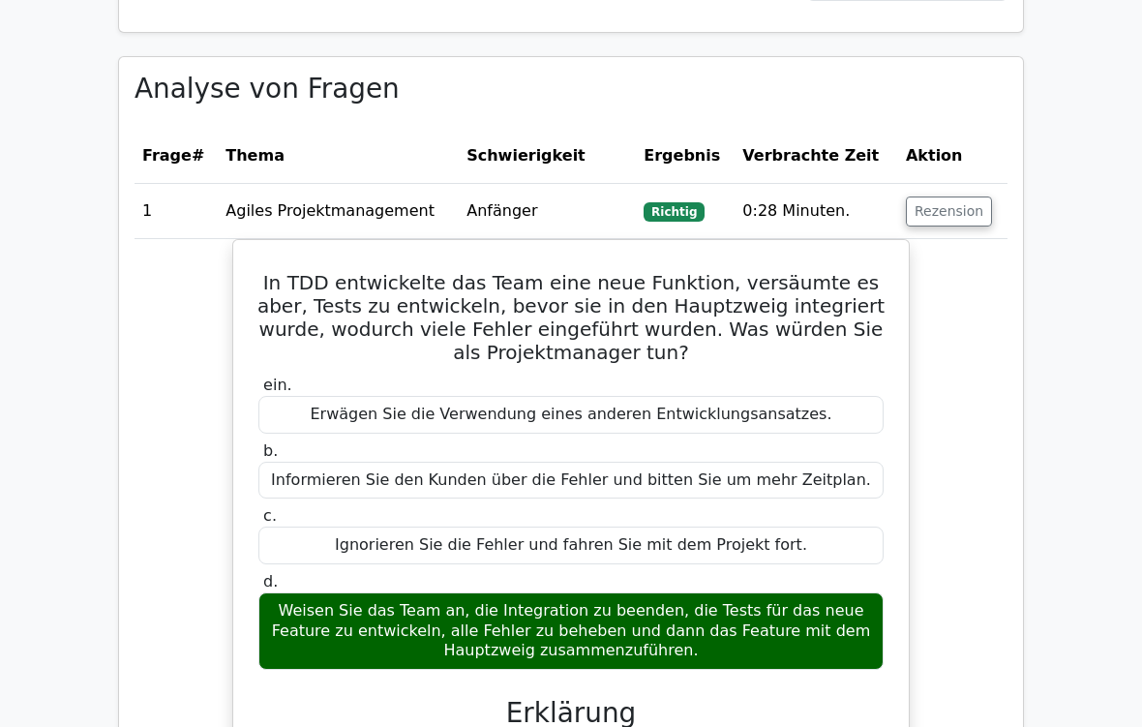
scroll to position [880, 0]
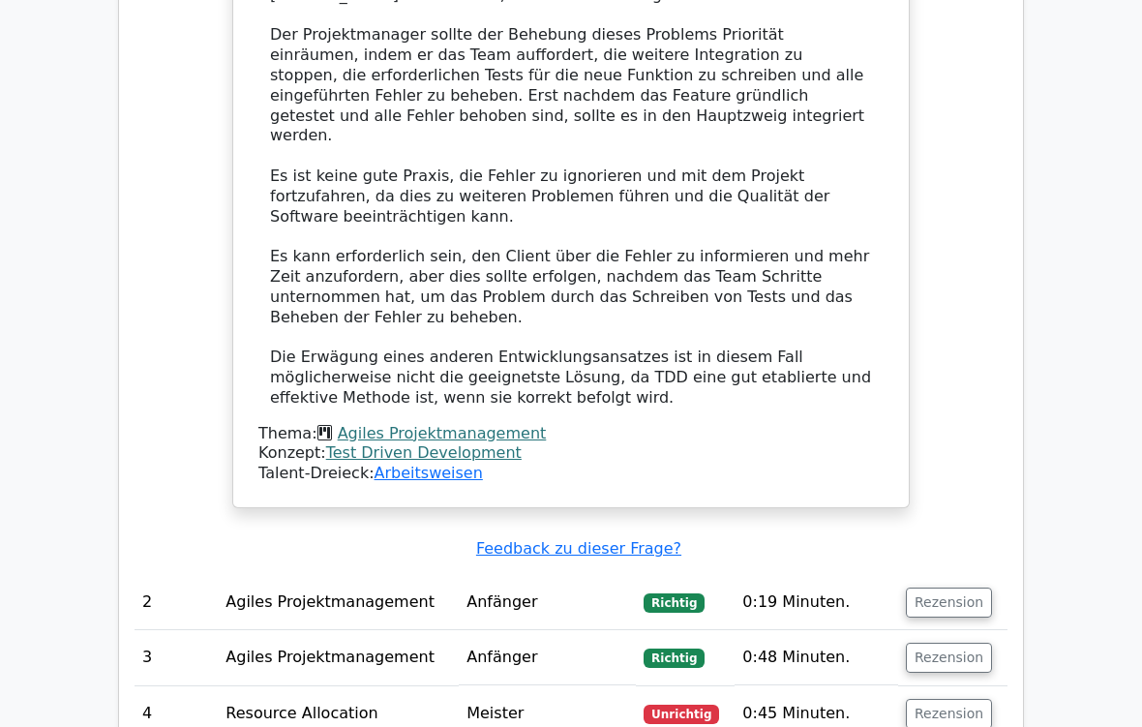
scroll to position [1822, 0]
click at [951, 587] on button "Rezension" at bounding box center [949, 602] width 86 height 30
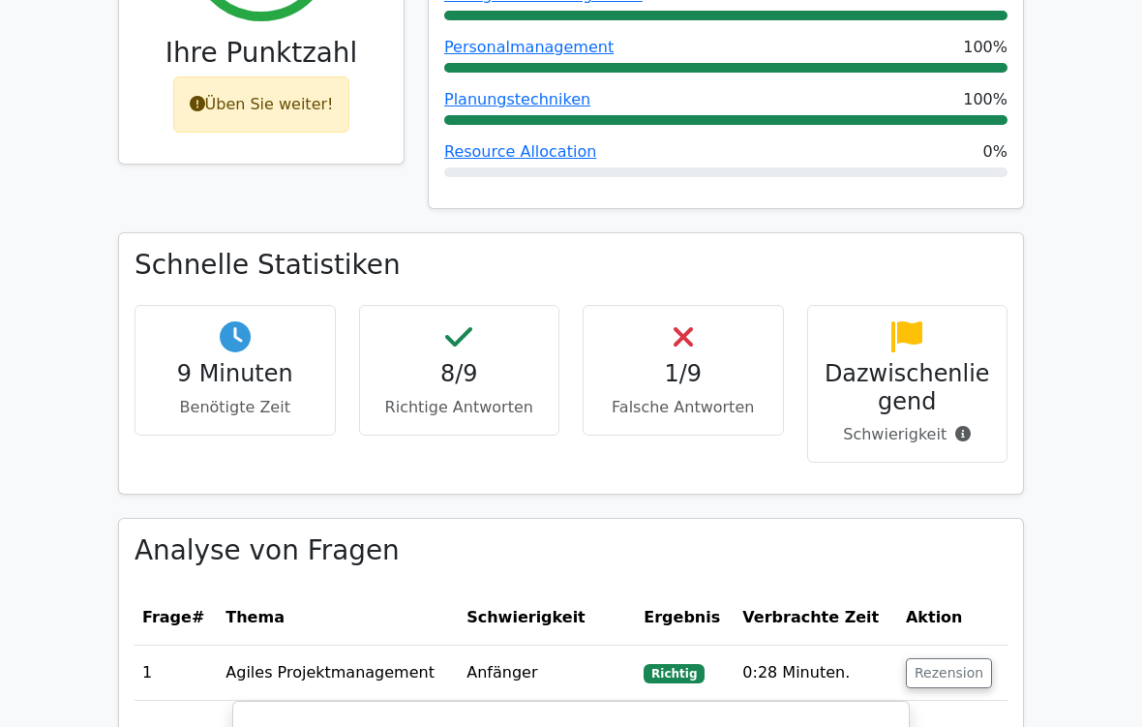
scroll to position [459, 0]
